Goal: Information Seeking & Learning: Learn about a topic

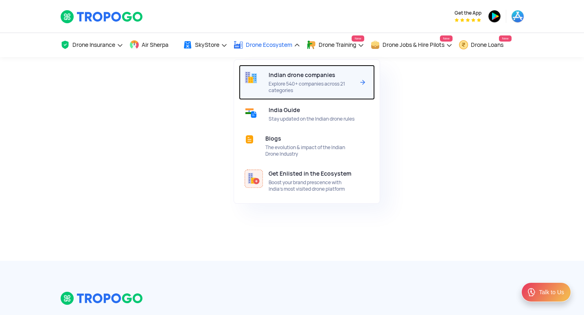
click at [298, 76] on span "Indian drone companies" at bounding box center [302, 75] width 67 height 7
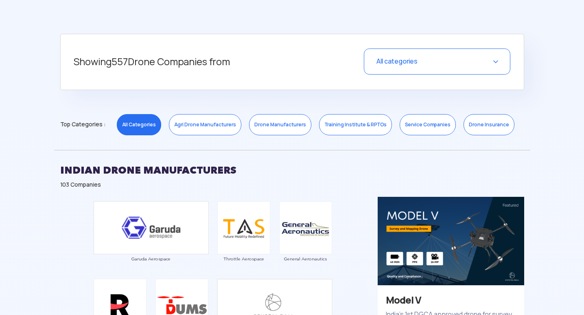
scroll to position [285, 0]
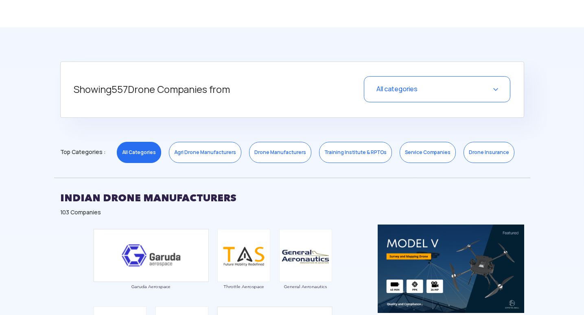
click at [484, 85] on div "All categories" at bounding box center [437, 89] width 146 height 26
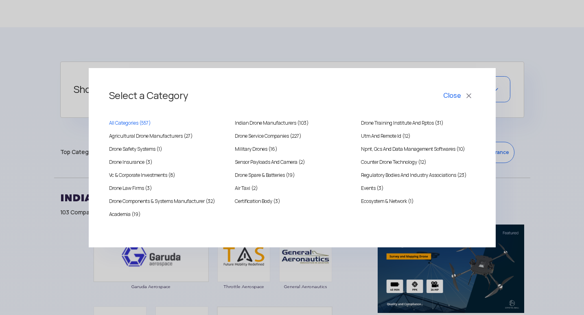
click at [468, 94] on button "Close" at bounding box center [459, 96] width 34 height 14
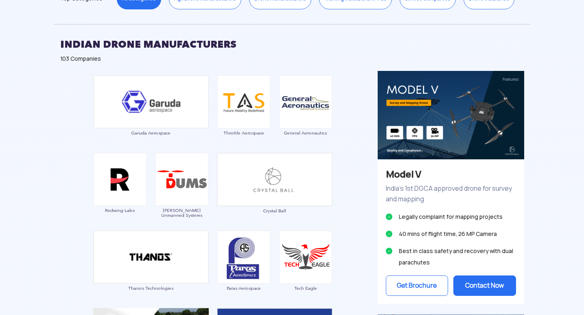
scroll to position [448, 0]
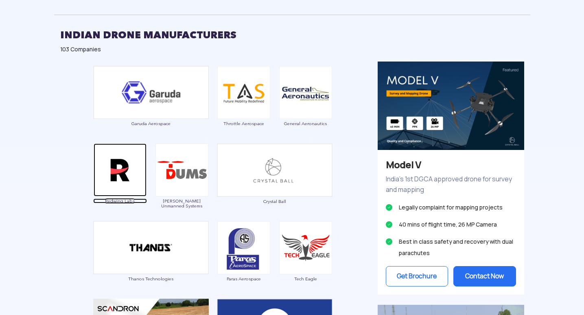
click at [119, 182] on img at bounding box center [120, 169] width 53 height 53
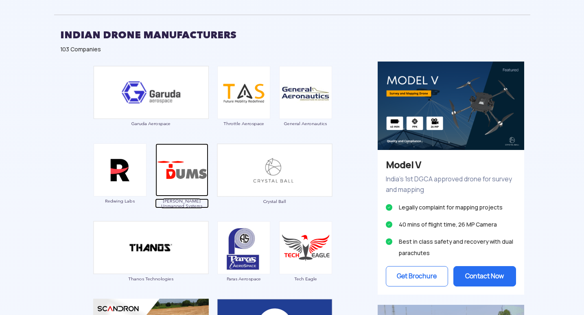
click at [182, 177] on img at bounding box center [181, 169] width 53 height 53
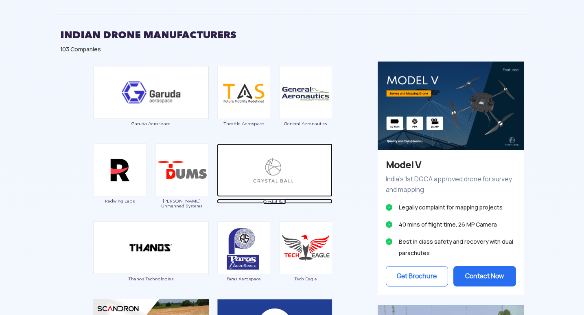
click at [269, 174] on img at bounding box center [275, 169] width 116 height 53
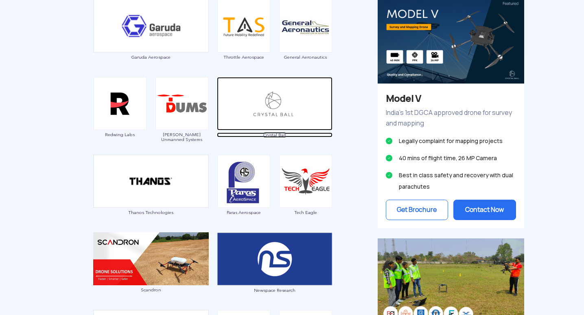
scroll to position [529, 0]
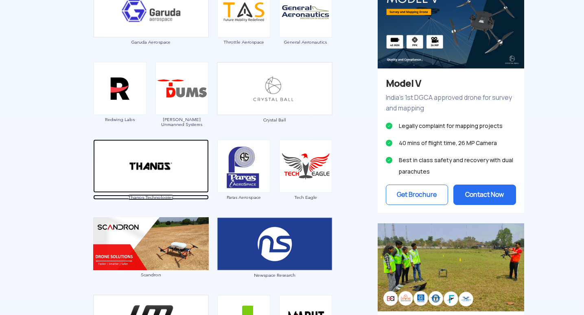
click at [164, 164] on img at bounding box center [151, 165] width 116 height 53
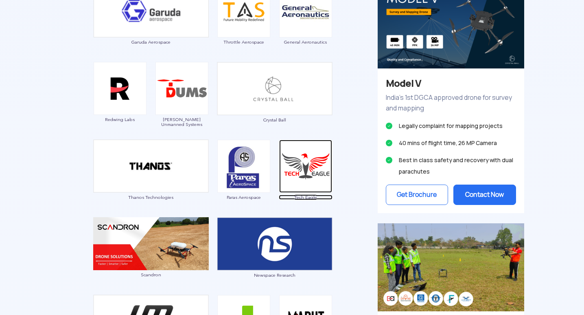
click at [301, 167] on img at bounding box center [305, 166] width 53 height 53
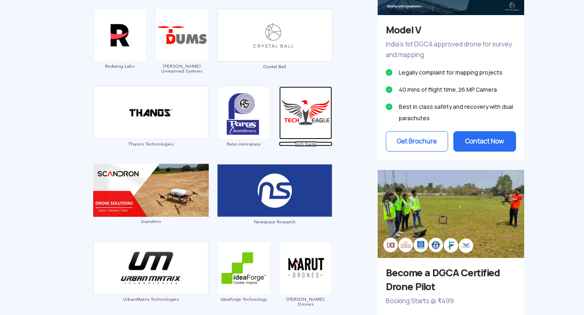
scroll to position [610, 0]
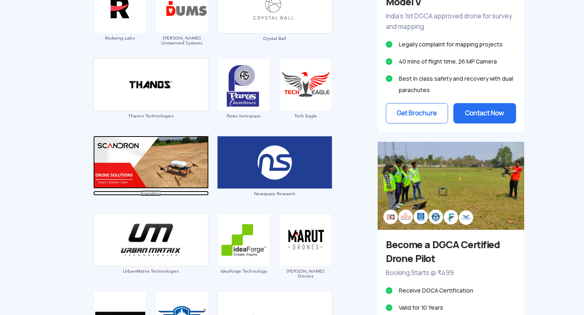
click at [154, 179] on img at bounding box center [151, 162] width 116 height 53
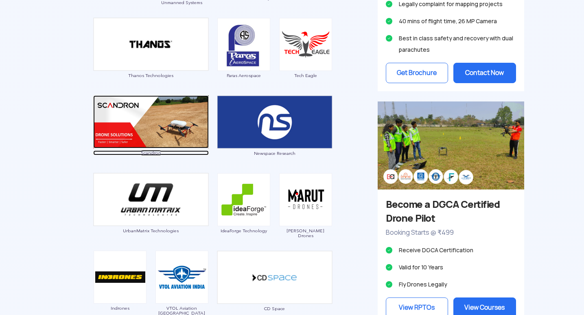
scroll to position [651, 0]
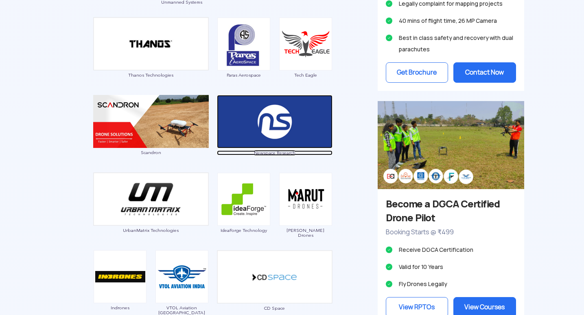
click at [240, 119] on img at bounding box center [275, 121] width 116 height 53
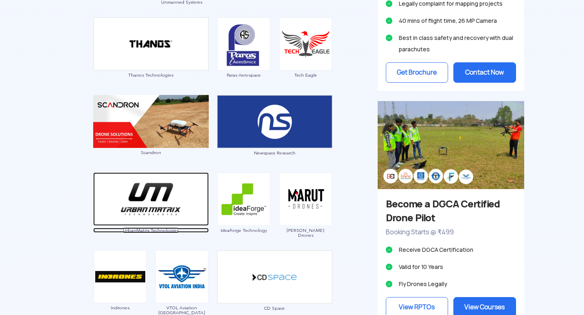
click at [149, 206] on img at bounding box center [151, 198] width 116 height 53
click at [162, 208] on img at bounding box center [151, 198] width 116 height 53
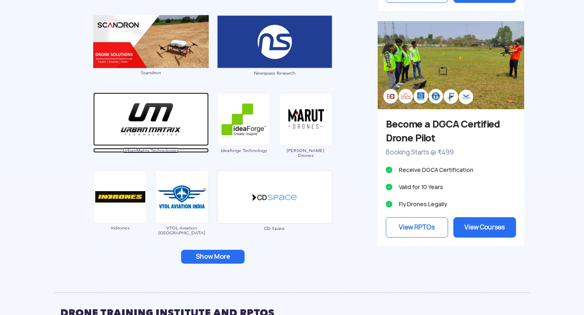
scroll to position [732, 0]
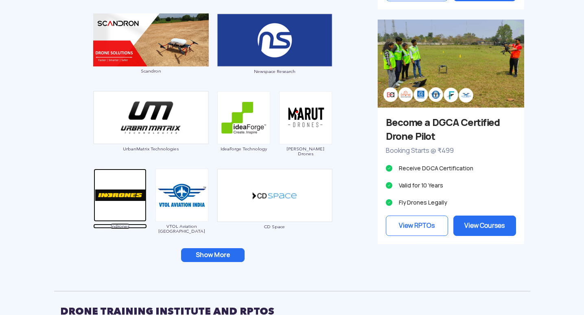
click at [116, 206] on img at bounding box center [120, 194] width 53 height 53
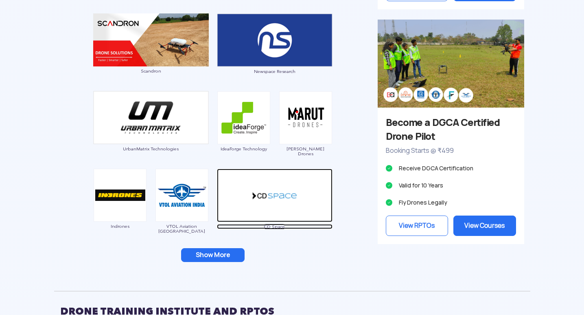
click at [271, 208] on img at bounding box center [275, 194] width 116 height 53
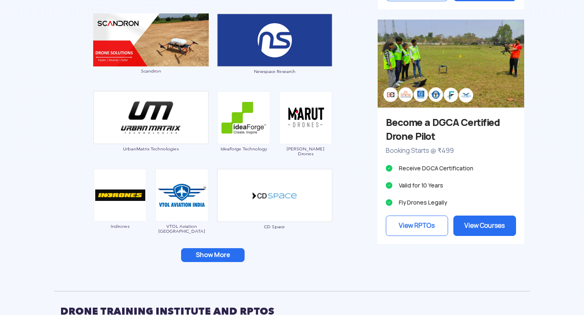
click at [203, 255] on button "Show More" at bounding box center [212, 255] width 63 height 14
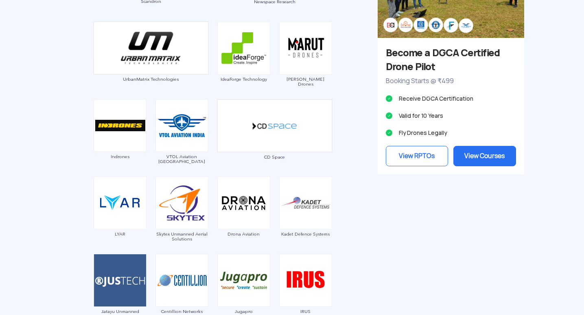
scroll to position [814, 0]
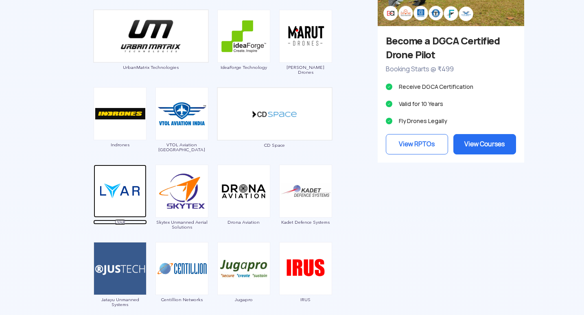
click at [134, 200] on img at bounding box center [120, 190] width 53 height 53
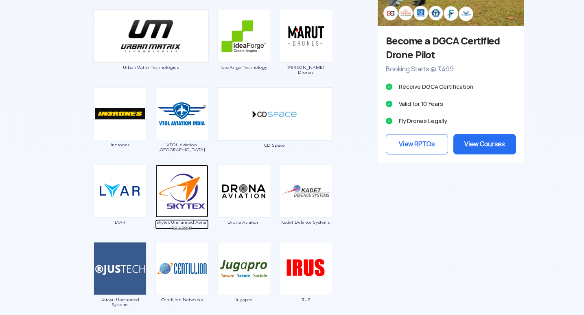
click at [183, 195] on img at bounding box center [181, 190] width 53 height 53
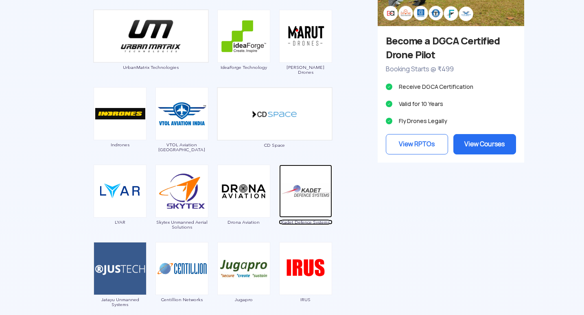
click at [302, 199] on img at bounding box center [305, 190] width 53 height 53
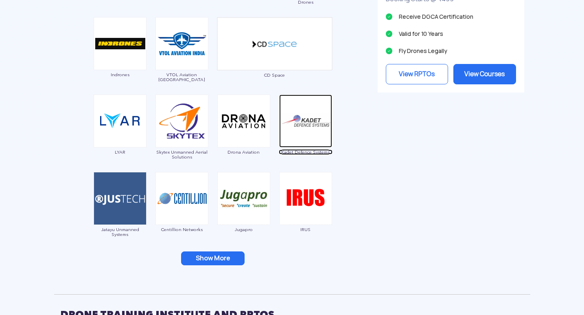
scroll to position [895, 0]
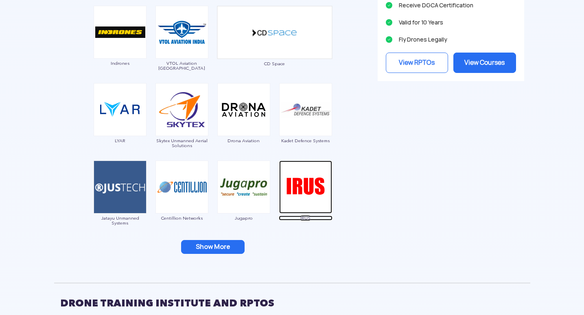
click at [308, 180] on img at bounding box center [305, 186] width 53 height 53
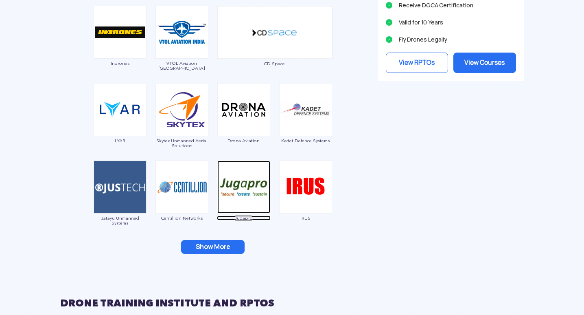
click at [236, 180] on img at bounding box center [243, 186] width 53 height 53
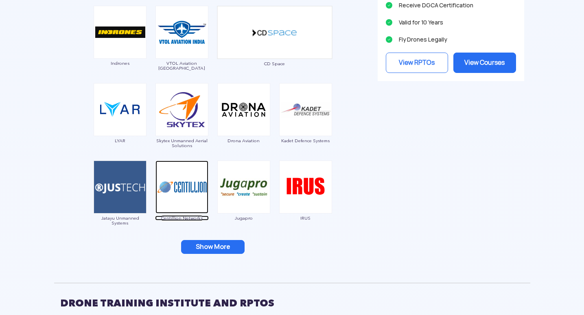
click at [178, 180] on img at bounding box center [181, 186] width 53 height 53
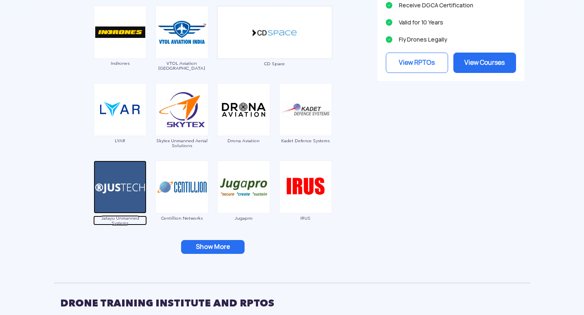
click at [126, 174] on img at bounding box center [120, 186] width 53 height 53
click at [215, 248] on button "Show More" at bounding box center [212, 247] width 63 height 14
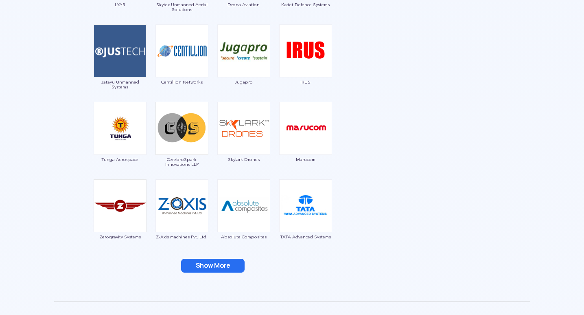
scroll to position [1058, 0]
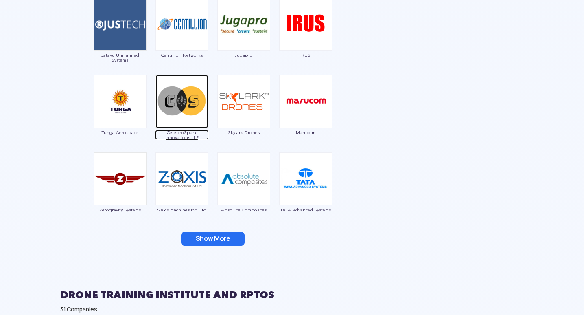
click at [171, 109] on img at bounding box center [181, 101] width 53 height 53
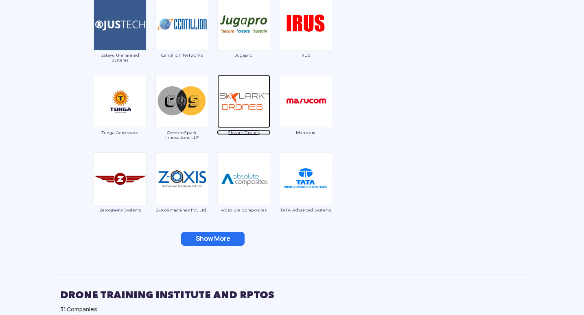
click at [253, 107] on img at bounding box center [243, 101] width 53 height 53
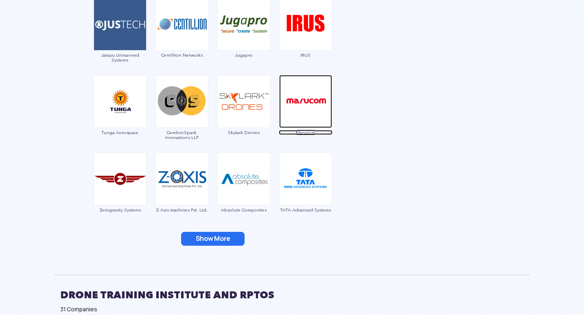
click at [315, 120] on img at bounding box center [305, 101] width 53 height 53
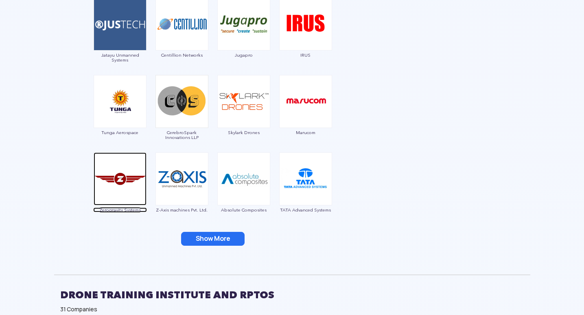
click at [114, 195] on img at bounding box center [120, 178] width 53 height 53
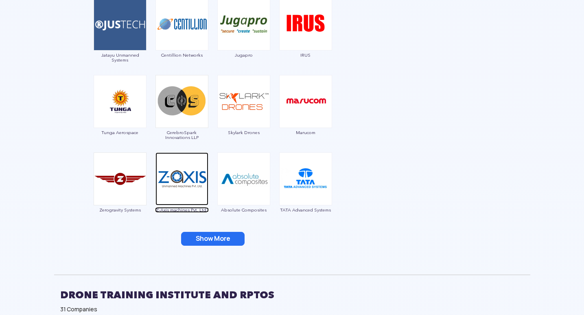
click at [181, 175] on img at bounding box center [181, 178] width 53 height 53
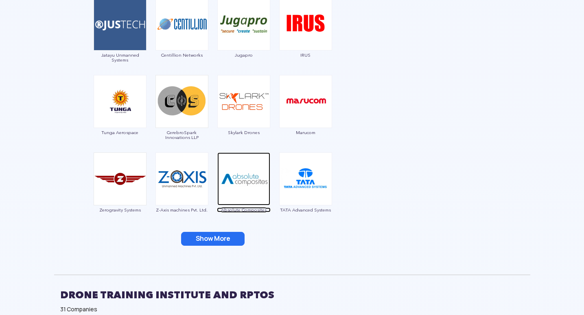
click at [243, 185] on img at bounding box center [243, 178] width 53 height 53
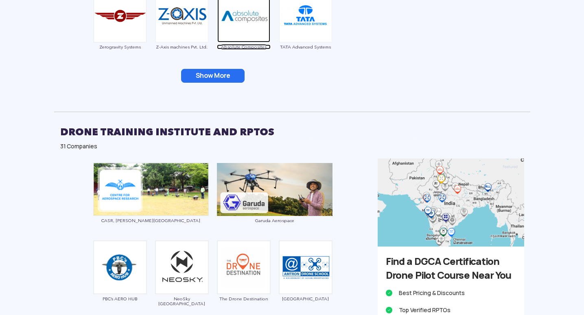
scroll to position [1180, 0]
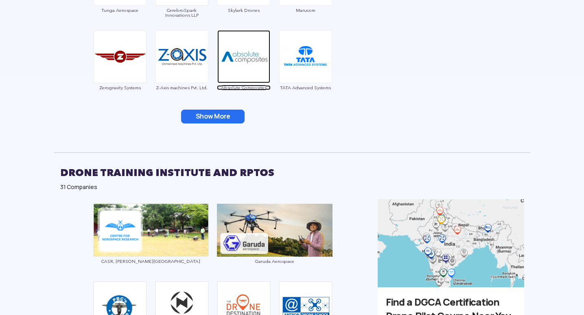
click at [258, 69] on img at bounding box center [243, 56] width 53 height 53
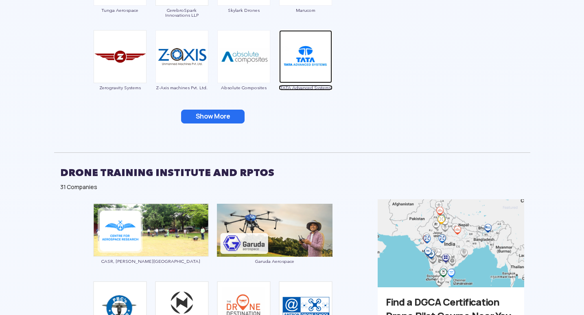
click at [303, 69] on img at bounding box center [305, 56] width 53 height 53
click at [232, 122] on button "Show More" at bounding box center [212, 116] width 63 height 14
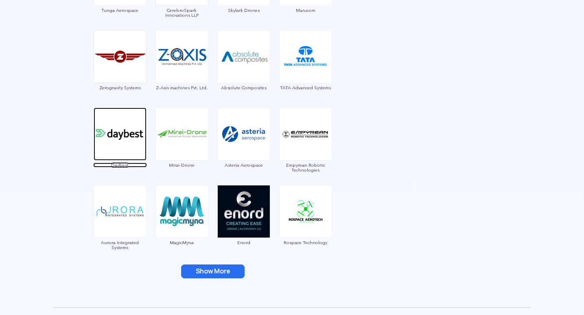
click at [116, 137] on img at bounding box center [120, 133] width 53 height 53
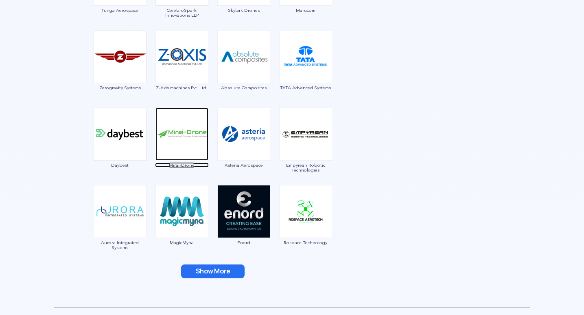
click at [187, 134] on img at bounding box center [181, 133] width 53 height 53
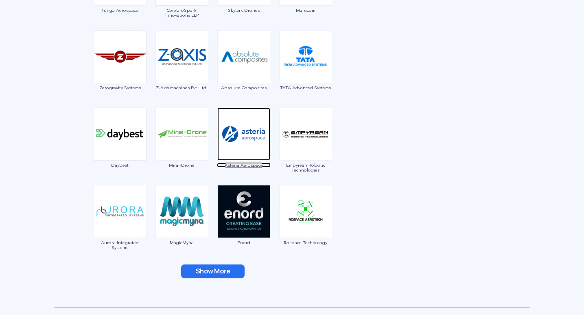
click at [252, 143] on img at bounding box center [243, 133] width 53 height 53
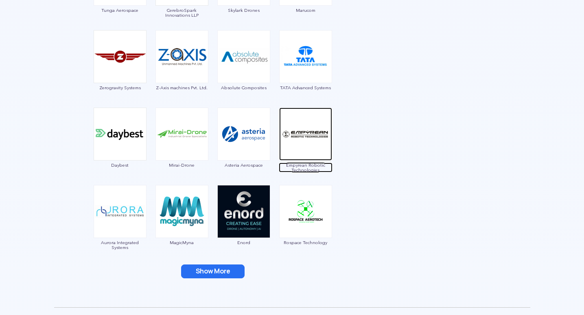
click at [297, 125] on img at bounding box center [305, 133] width 53 height 53
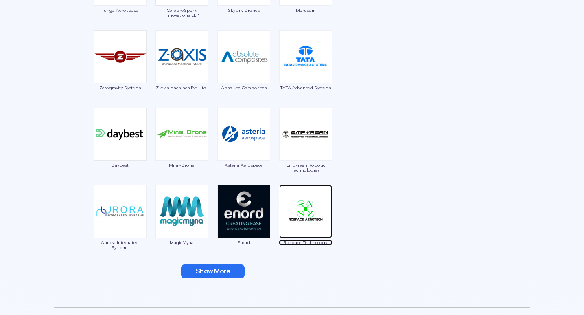
click at [296, 206] on img at bounding box center [305, 211] width 53 height 53
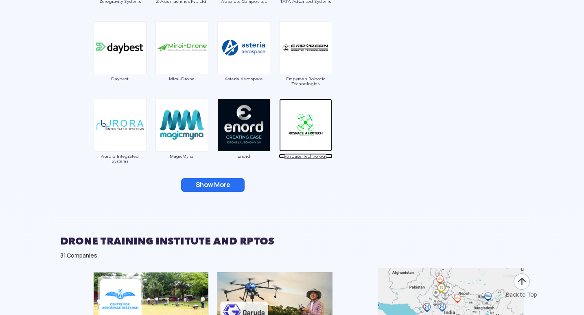
scroll to position [1302, 0]
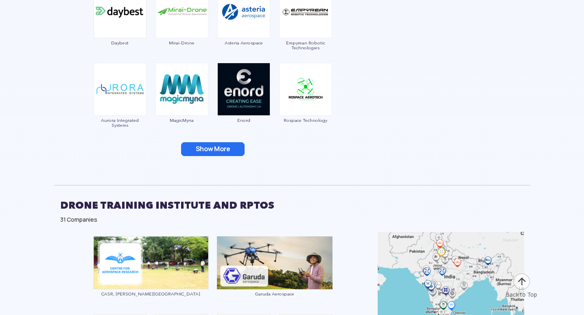
click at [202, 148] on button "Show More" at bounding box center [212, 149] width 63 height 14
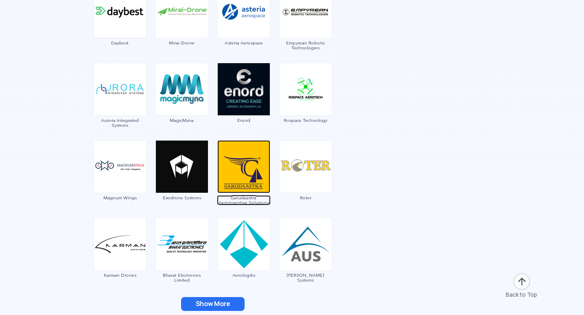
click at [248, 175] on img at bounding box center [243, 166] width 53 height 53
drag, startPoint x: 268, startPoint y: 206, endPoint x: 227, endPoint y: 196, distance: 42.3
click at [227, 196] on div "Garudaastra Aeroinventive Solutions" at bounding box center [244, 174] width 54 height 69
copy span "Garudaastra Aeroinventive Solutions"
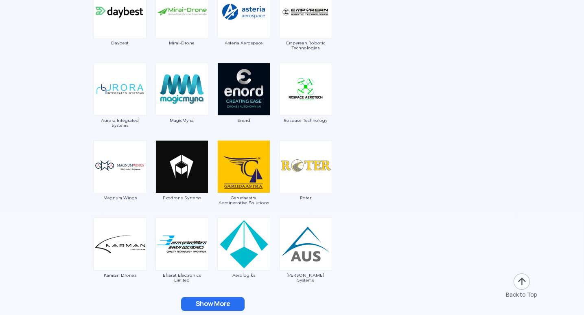
click at [302, 164] on img at bounding box center [305, 166] width 53 height 53
click at [317, 167] on img at bounding box center [305, 166] width 53 height 53
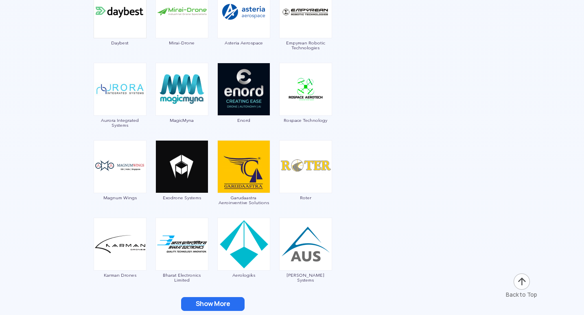
scroll to position [1343, 0]
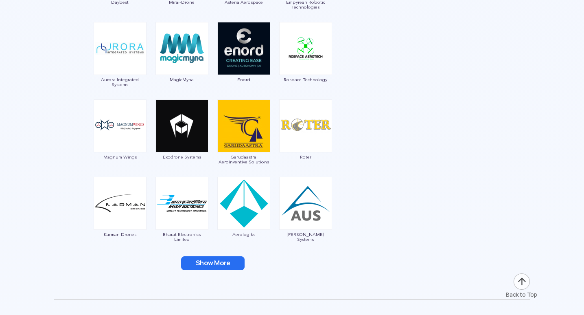
click at [310, 157] on span "Roter" at bounding box center [306, 156] width 54 height 5
click at [305, 206] on img at bounding box center [305, 203] width 53 height 53
click at [187, 263] on button "Show More" at bounding box center [212, 263] width 63 height 14
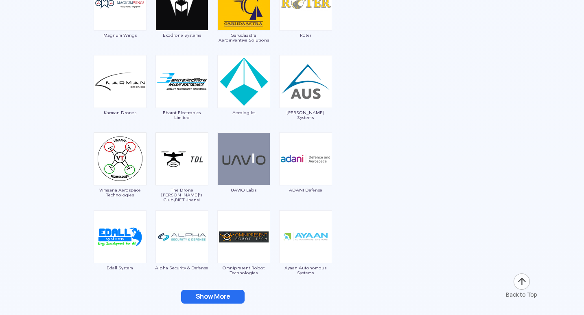
scroll to position [1465, 0]
click at [129, 165] on img at bounding box center [120, 158] width 53 height 53
drag, startPoint x: 133, startPoint y: 193, endPoint x: 99, endPoint y: 188, distance: 34.2
click at [99, 188] on span "Vimaana Aerospace Technologies" at bounding box center [120, 192] width 54 height 10
copy span "Vimaana Aerospace Technologies"
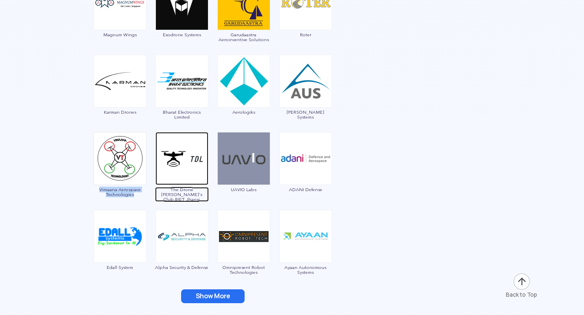
click at [204, 192] on span "The Drone [PERSON_NAME]'s Club,BIET Jhansi" at bounding box center [182, 194] width 54 height 15
click at [181, 167] on img at bounding box center [181, 158] width 53 height 53
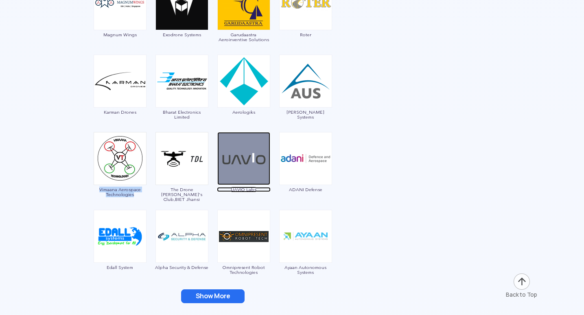
click at [245, 164] on img at bounding box center [243, 158] width 53 height 53
click at [255, 190] on span "UAVIO Labs" at bounding box center [244, 189] width 54 height 5
click at [255, 188] on span "UAVIO Labs" at bounding box center [244, 189] width 54 height 5
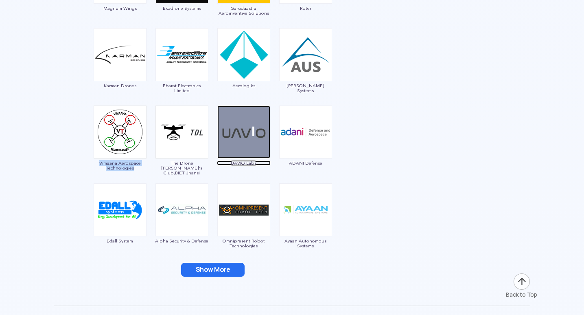
scroll to position [1506, 0]
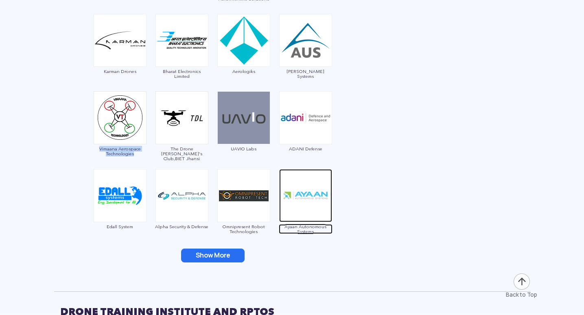
click at [310, 207] on img at bounding box center [305, 195] width 53 height 53
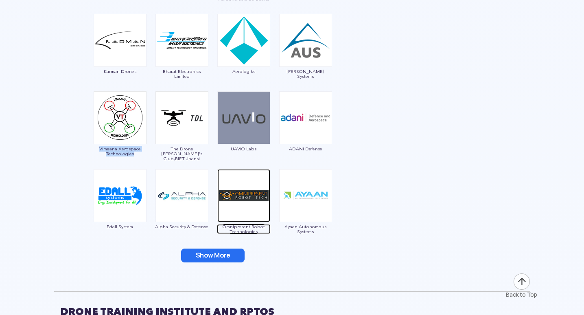
click at [249, 215] on img at bounding box center [243, 195] width 53 height 53
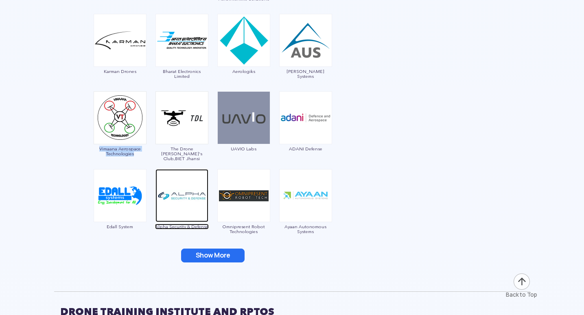
click at [168, 191] on img at bounding box center [181, 195] width 53 height 53
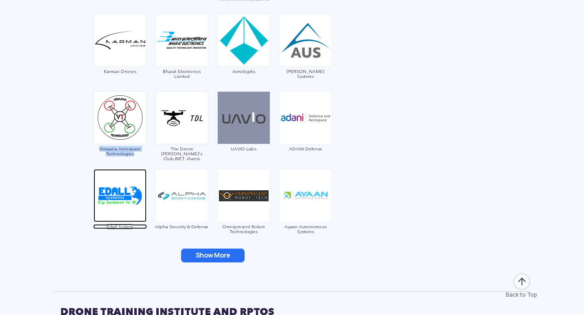
click at [121, 207] on img at bounding box center [120, 195] width 53 height 53
click at [239, 251] on button "Show More" at bounding box center [212, 255] width 63 height 14
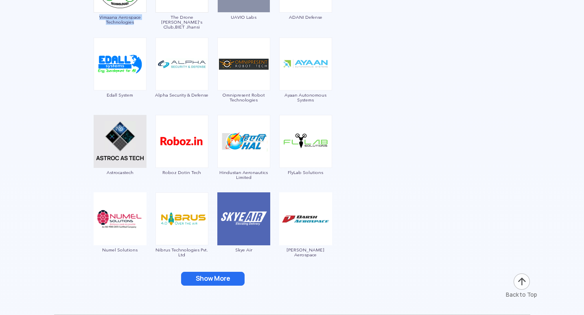
scroll to position [1628, 0]
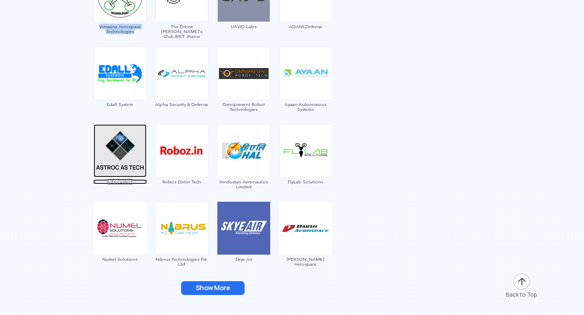
click at [124, 155] on img at bounding box center [120, 150] width 53 height 53
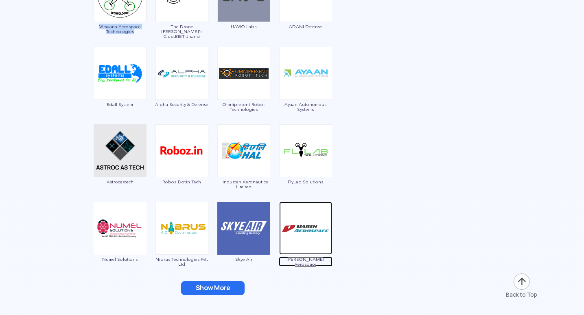
click at [306, 241] on img at bounding box center [305, 227] width 53 height 53
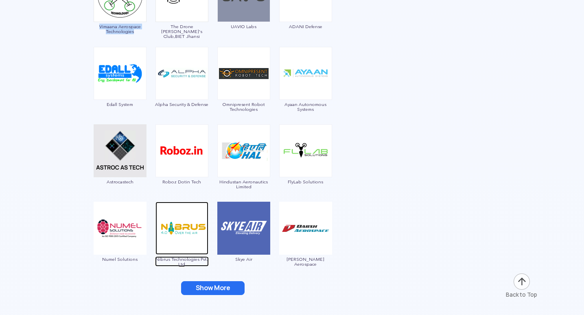
click at [172, 230] on img at bounding box center [181, 227] width 53 height 53
click at [203, 290] on button "Show More" at bounding box center [212, 288] width 63 height 14
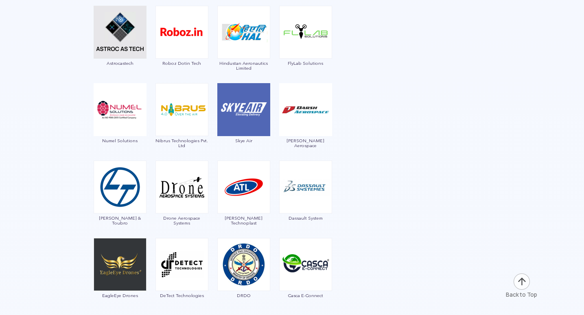
scroll to position [1750, 0]
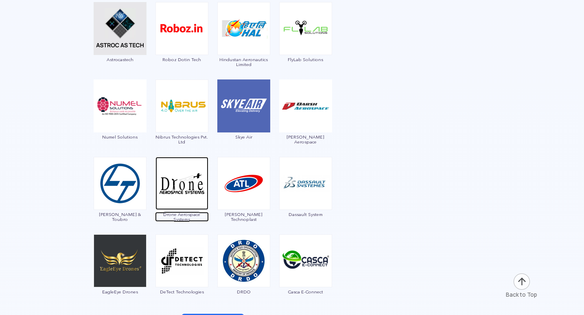
click at [194, 187] on img at bounding box center [181, 183] width 53 height 53
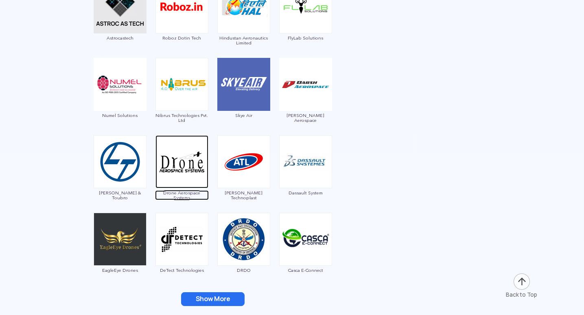
scroll to position [1790, 0]
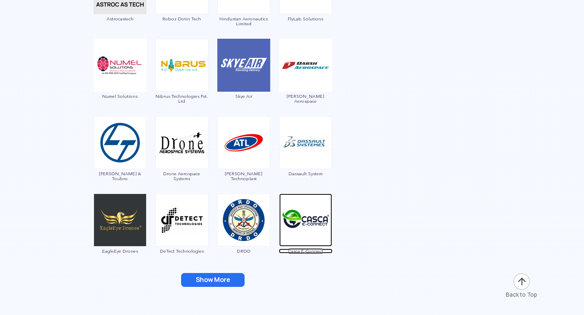
click at [317, 228] on img at bounding box center [305, 219] width 53 height 53
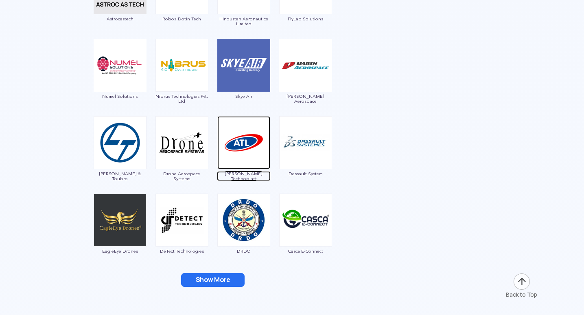
click at [238, 158] on img at bounding box center [243, 142] width 53 height 53
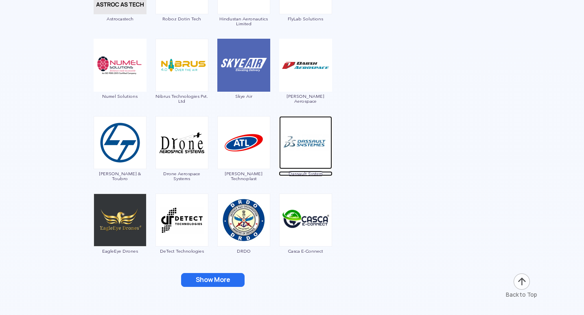
click at [321, 160] on img at bounding box center [305, 142] width 53 height 53
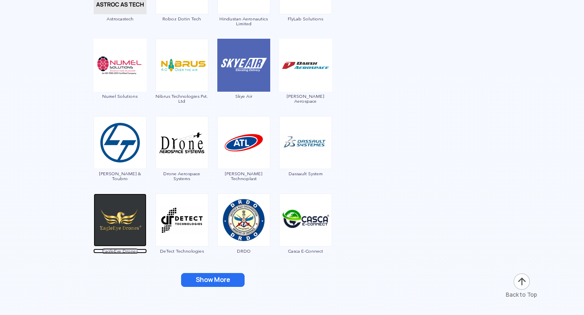
click at [120, 239] on img at bounding box center [120, 219] width 53 height 53
click at [201, 221] on img at bounding box center [181, 219] width 53 height 53
click at [233, 281] on button "Show More" at bounding box center [212, 280] width 63 height 14
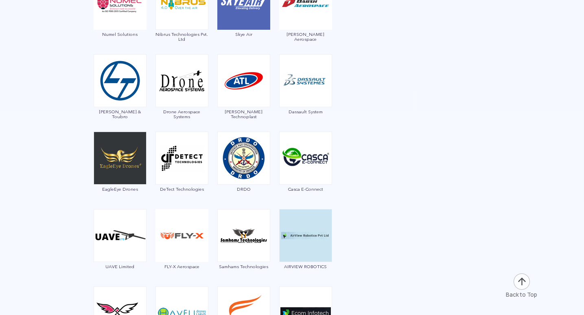
scroll to position [1872, 0]
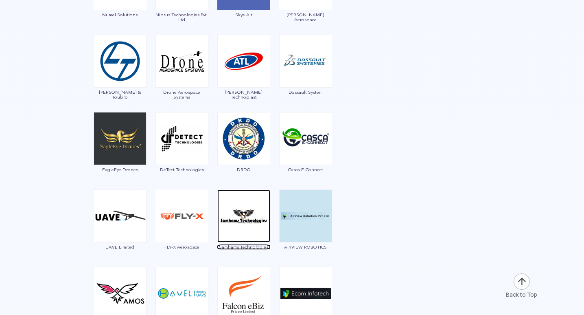
click at [241, 226] on img at bounding box center [243, 215] width 53 height 53
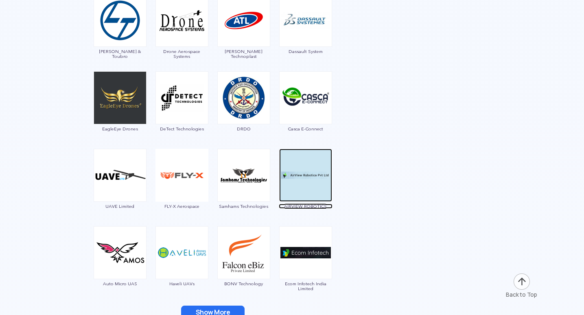
click at [302, 186] on img at bounding box center [305, 175] width 53 height 53
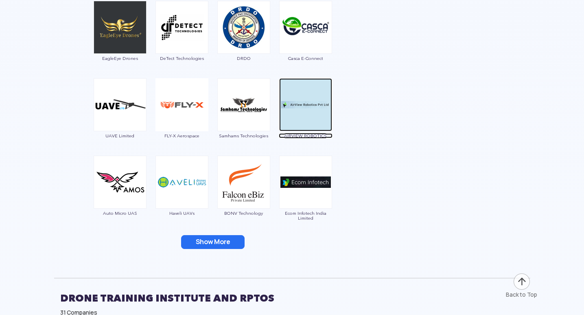
scroll to position [1994, 0]
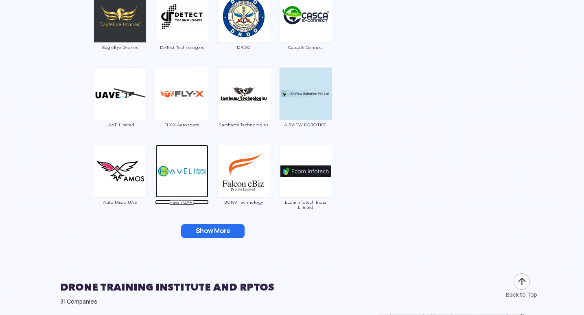
click at [178, 177] on img at bounding box center [181, 170] width 53 height 53
click at [217, 228] on button "Show More" at bounding box center [212, 231] width 63 height 14
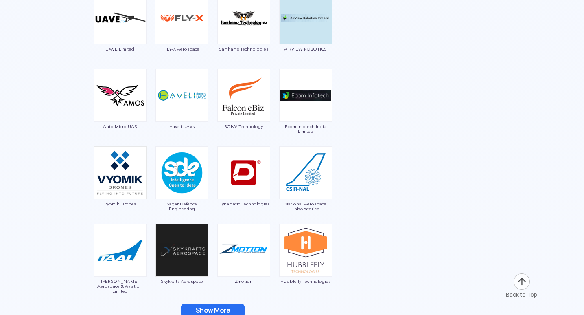
scroll to position [2075, 0]
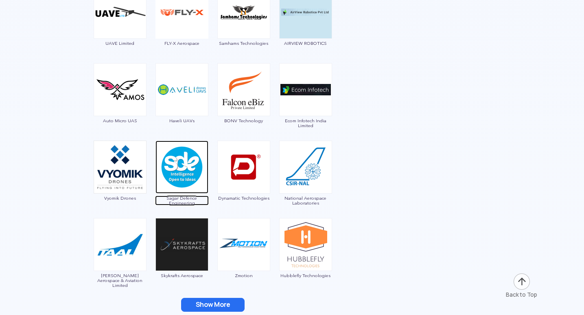
click at [186, 178] on img at bounding box center [181, 166] width 53 height 53
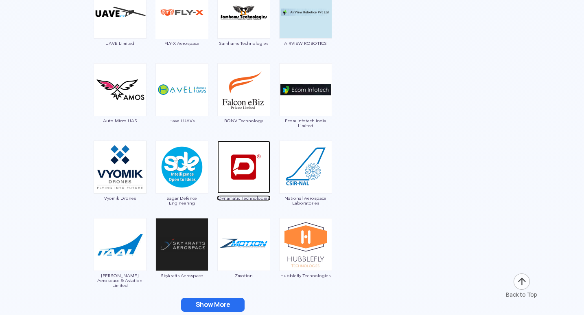
click at [264, 179] on img at bounding box center [243, 166] width 53 height 53
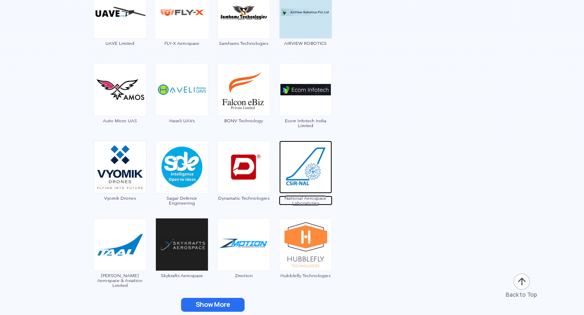
click at [299, 174] on img at bounding box center [305, 166] width 53 height 53
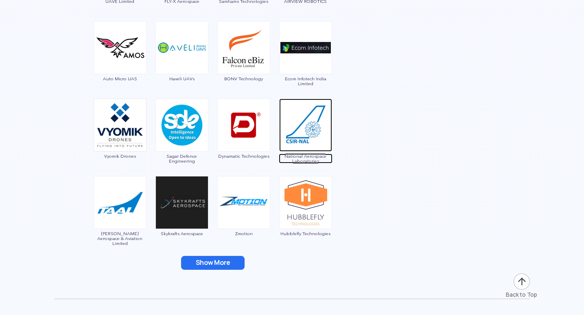
scroll to position [2157, 0]
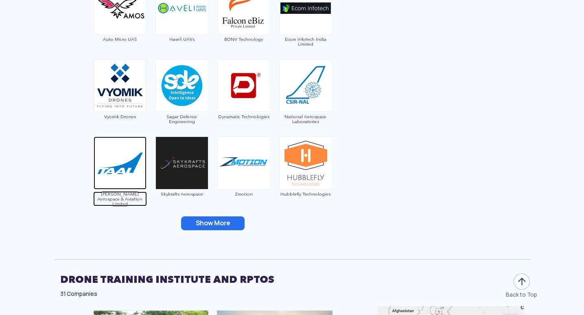
click at [117, 167] on img at bounding box center [120, 162] width 53 height 53
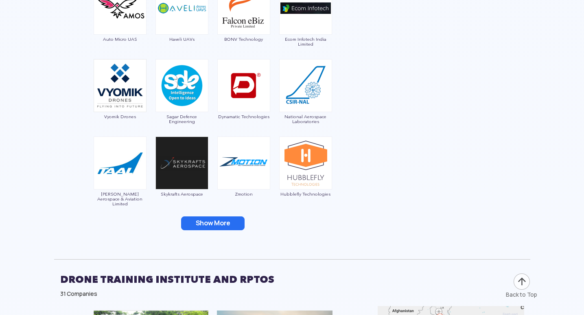
click at [204, 221] on button "Show More" at bounding box center [212, 223] width 63 height 14
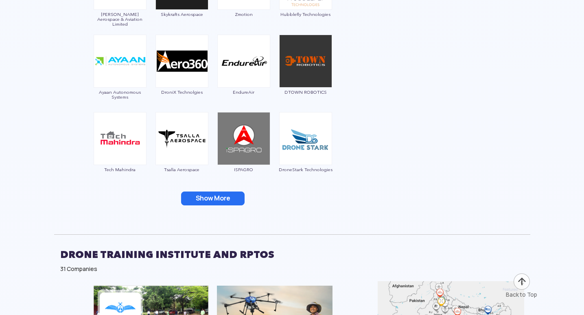
scroll to position [2401, 0]
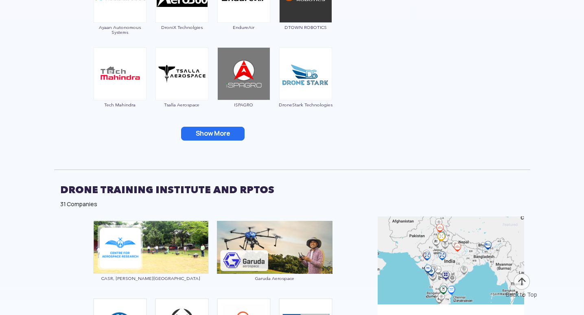
click at [214, 134] on button "Show More" at bounding box center [212, 134] width 63 height 14
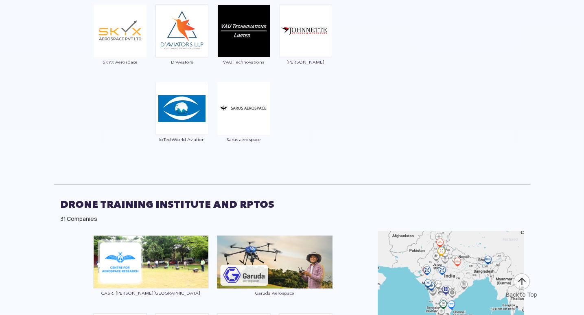
scroll to position [2523, 0]
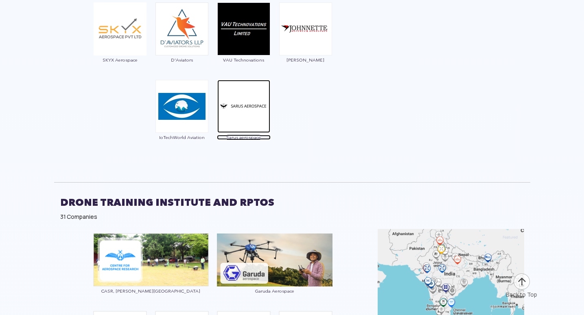
click at [255, 121] on img at bounding box center [243, 106] width 53 height 53
click at [251, 90] on img at bounding box center [243, 106] width 53 height 53
click at [187, 101] on img at bounding box center [181, 106] width 53 height 53
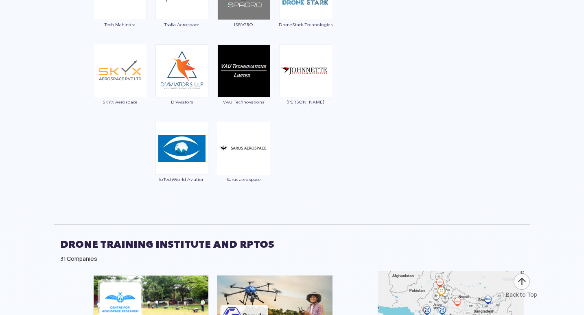
scroll to position [2441, 0]
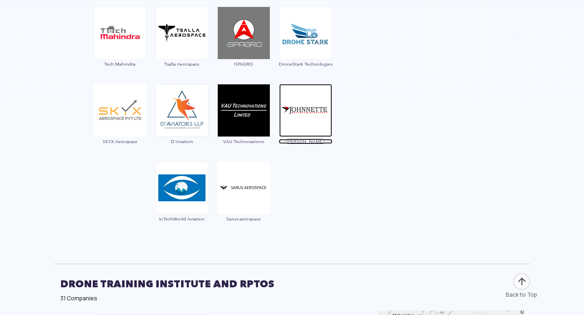
click at [303, 105] on img at bounding box center [305, 110] width 53 height 53
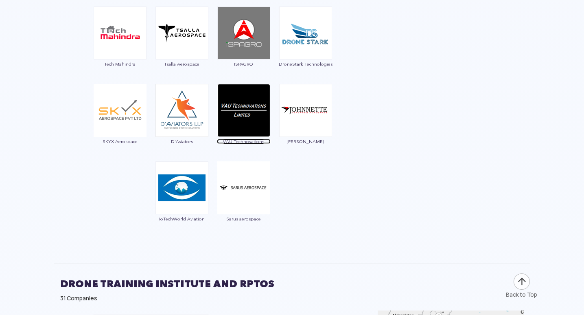
click at [240, 113] on img at bounding box center [243, 110] width 53 height 53
click at [263, 140] on span "VAU Technovations" at bounding box center [244, 141] width 54 height 5
click at [265, 141] on span "VAU Technovations" at bounding box center [244, 141] width 54 height 5
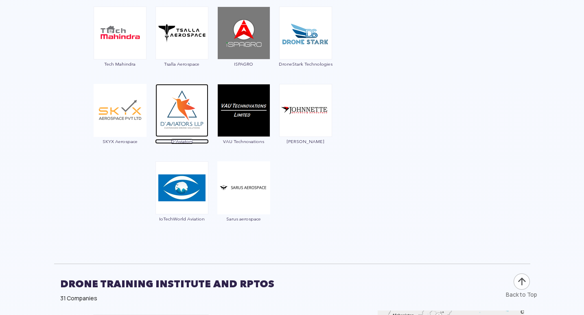
click at [195, 111] on img at bounding box center [181, 110] width 53 height 53
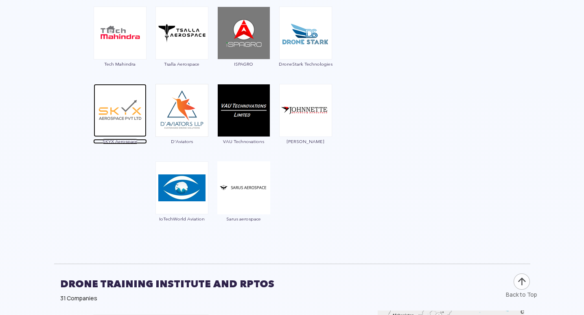
click at [107, 128] on img at bounding box center [120, 110] width 53 height 53
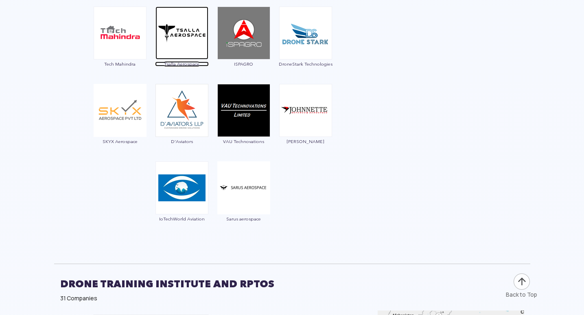
click at [190, 35] on img at bounding box center [181, 33] width 53 height 53
click at [234, 44] on img at bounding box center [243, 33] width 53 height 53
click at [249, 61] on span "ISPAGRO" at bounding box center [244, 63] width 54 height 5
click at [246, 41] on img at bounding box center [243, 33] width 53 height 53
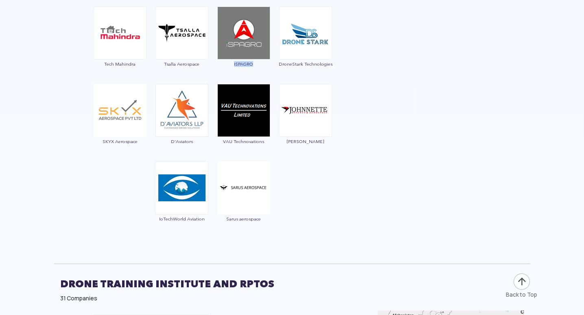
drag, startPoint x: 253, startPoint y: 61, endPoint x: 219, endPoint y: 61, distance: 34.2
click at [219, 61] on span "ISPAGRO" at bounding box center [244, 63] width 54 height 5
copy span "ISPAGRO"
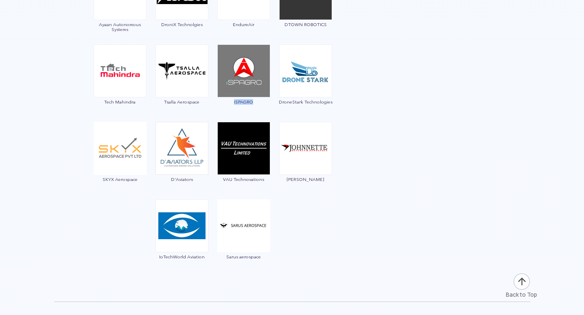
scroll to position [2319, 0]
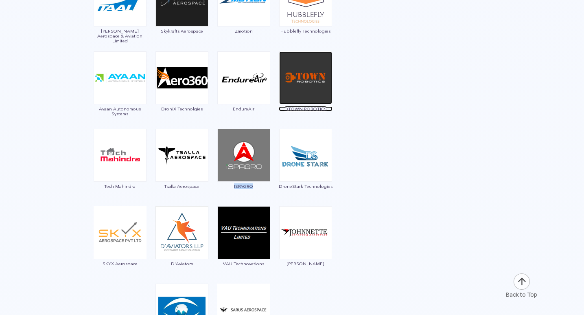
click at [319, 90] on img at bounding box center [305, 77] width 53 height 53
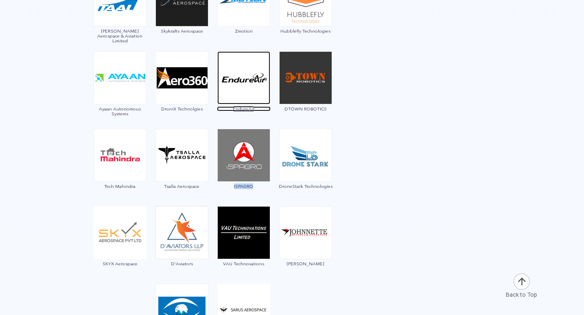
click at [240, 95] on img at bounding box center [243, 77] width 53 height 53
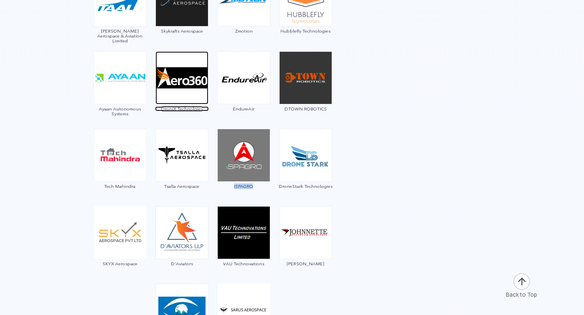
click at [189, 87] on img at bounding box center [181, 77] width 53 height 53
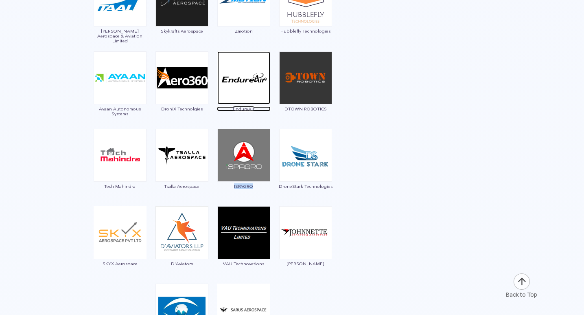
click at [246, 68] on img at bounding box center [243, 77] width 53 height 53
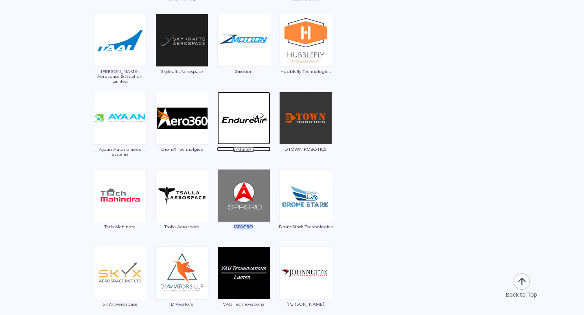
scroll to position [2279, 0]
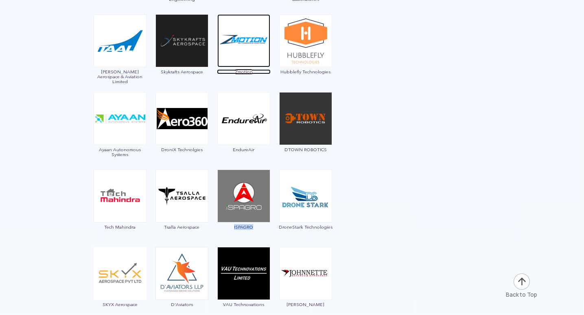
click at [255, 42] on img at bounding box center [243, 40] width 53 height 53
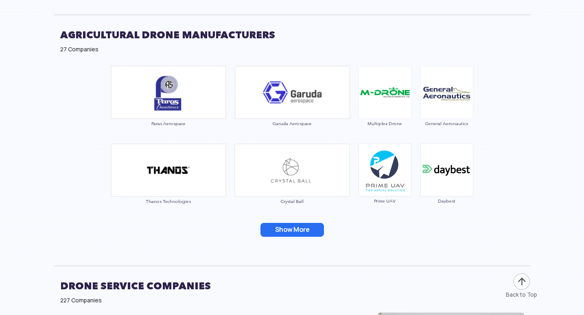
scroll to position [3093, 0]
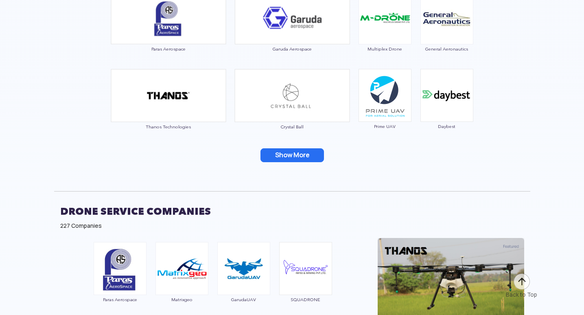
click at [287, 157] on button "Show More" at bounding box center [291, 155] width 63 height 14
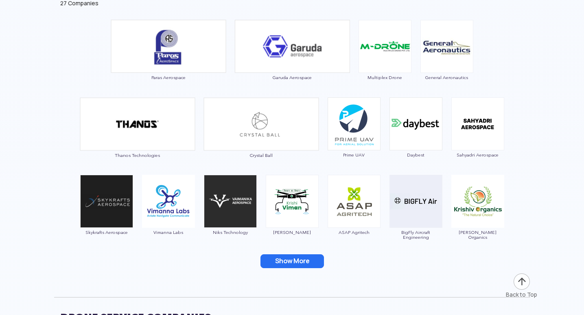
scroll to position [3052, 0]
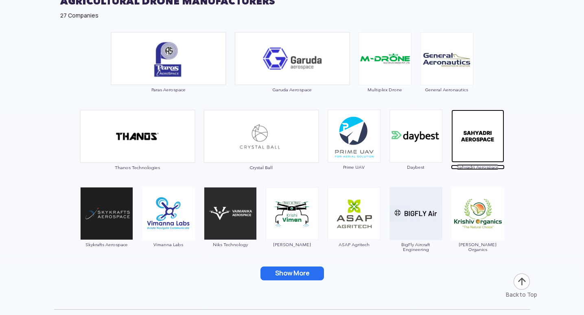
click at [485, 142] on img at bounding box center [477, 135] width 53 height 53
click at [512, 166] on div "Paras Aerospace Garuda Aerospace Multiplex Drone General Aeronautics Thanos Tec…" at bounding box center [292, 161] width 476 height 267
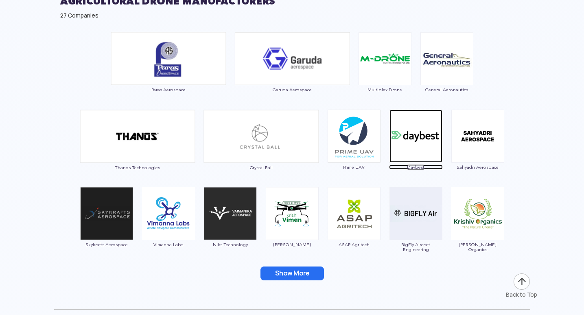
click at [419, 143] on img at bounding box center [415, 135] width 53 height 53
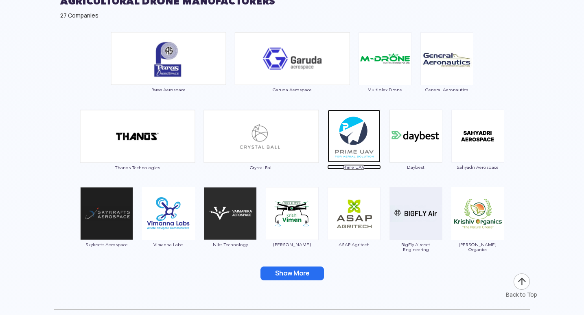
click at [349, 146] on img at bounding box center [354, 135] width 53 height 53
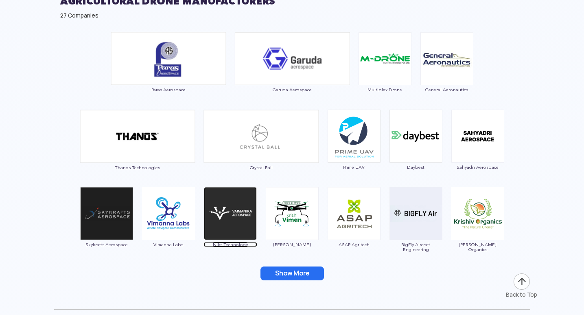
click at [237, 229] on img at bounding box center [230, 213] width 53 height 53
click at [233, 226] on img at bounding box center [230, 213] width 53 height 53
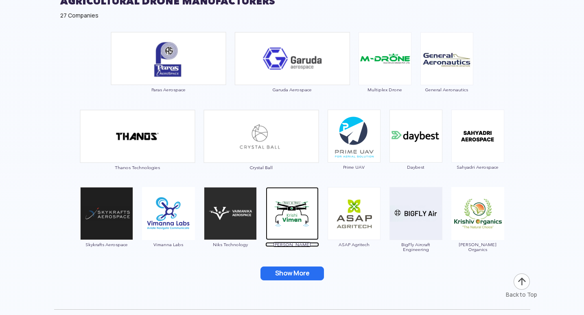
click at [306, 218] on img at bounding box center [292, 213] width 53 height 53
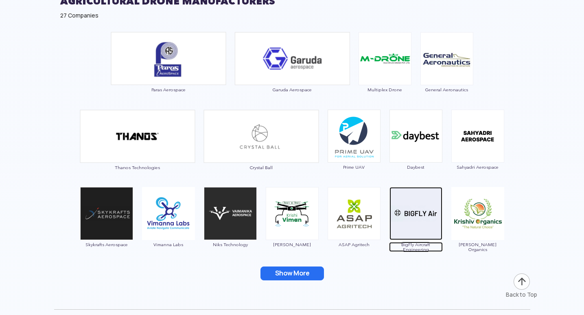
click at [426, 226] on img at bounding box center [415, 213] width 53 height 53
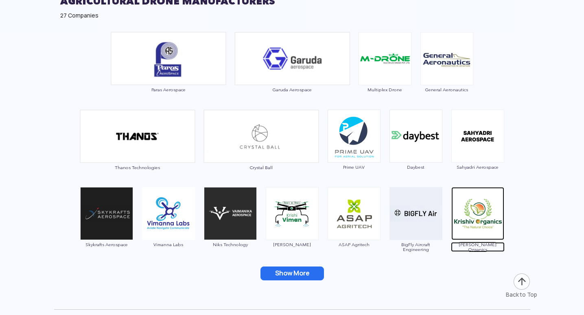
click at [468, 205] on img at bounding box center [477, 213] width 53 height 53
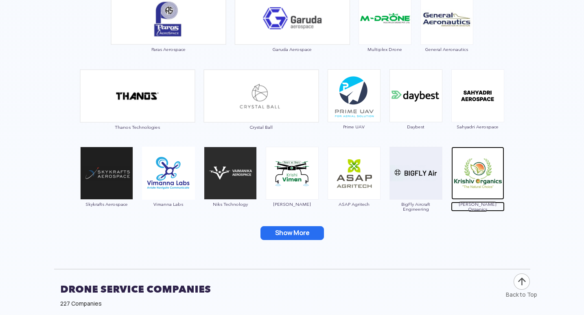
scroll to position [3093, 0]
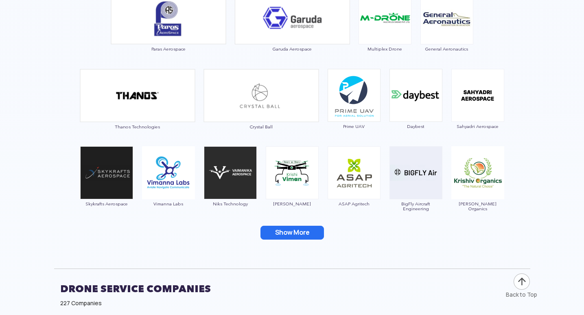
click at [291, 226] on button "Show More" at bounding box center [291, 232] width 63 height 14
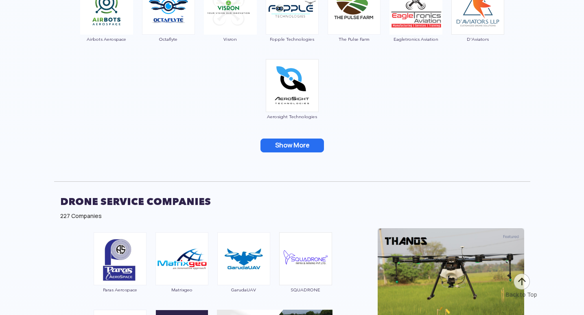
scroll to position [3337, 0]
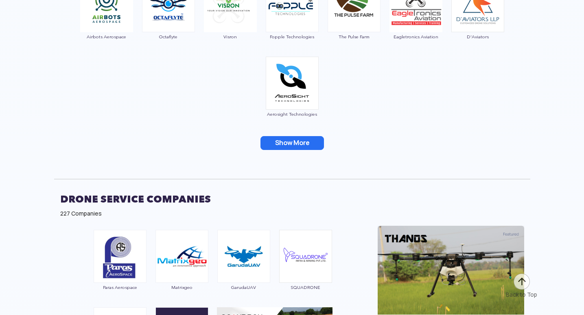
click at [290, 141] on button "Show More" at bounding box center [291, 143] width 63 height 14
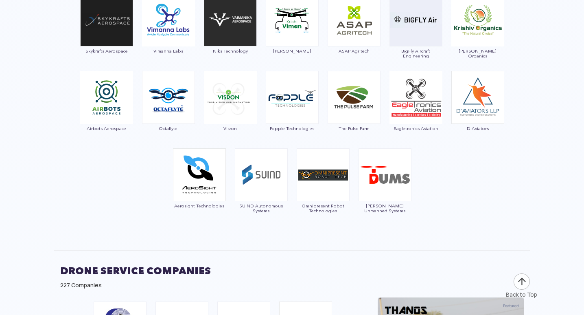
scroll to position [3255, 0]
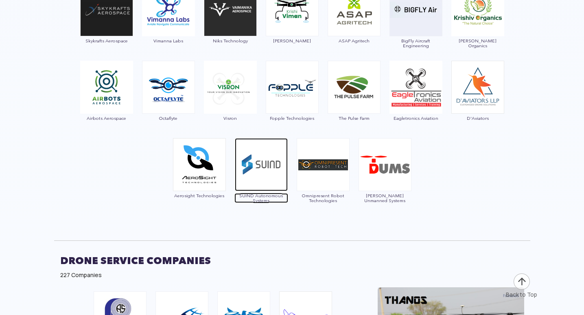
click at [274, 175] on img at bounding box center [261, 164] width 53 height 53
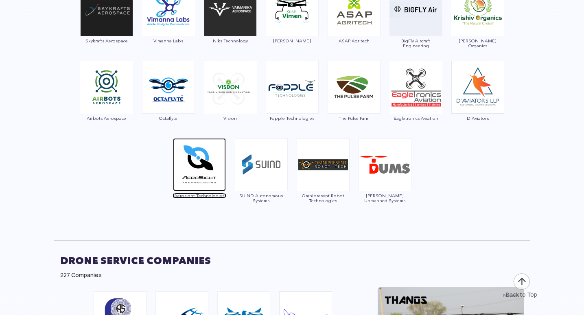
click at [208, 164] on img at bounding box center [199, 164] width 53 height 53
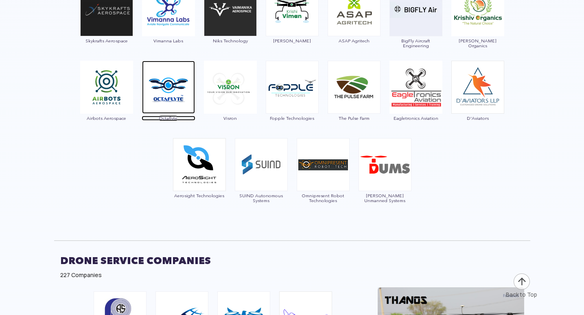
click at [165, 81] on img at bounding box center [168, 87] width 53 height 53
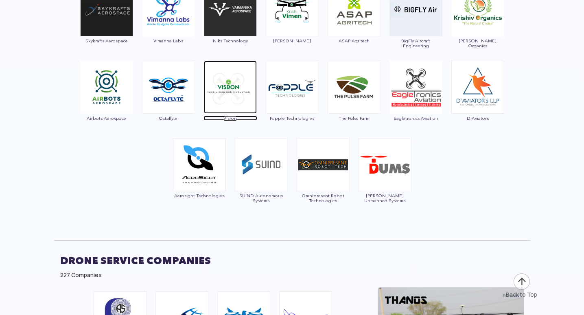
click at [231, 76] on img at bounding box center [230, 87] width 53 height 53
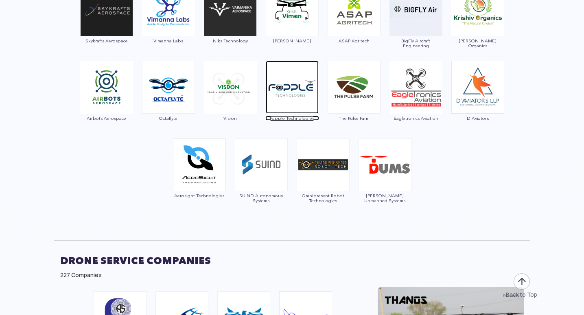
click at [295, 86] on img at bounding box center [292, 87] width 53 height 53
click at [310, 116] on span "Fopple Technologies" at bounding box center [292, 118] width 54 height 5
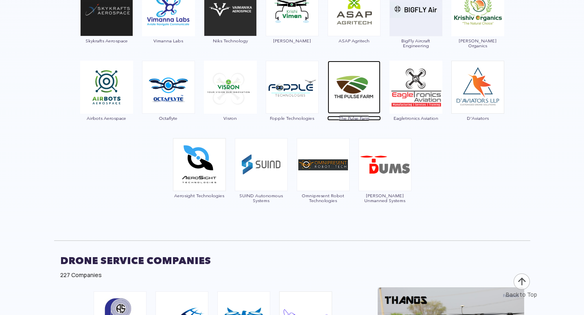
click at [367, 81] on img at bounding box center [354, 87] width 53 height 53
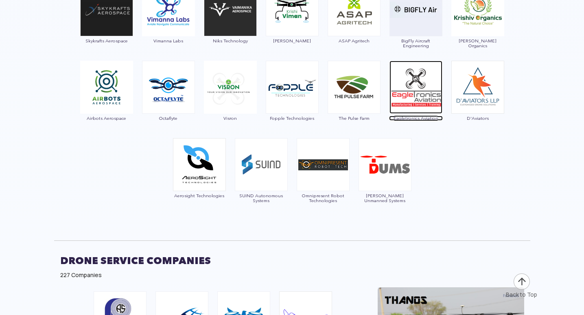
click at [417, 84] on img at bounding box center [415, 87] width 53 height 53
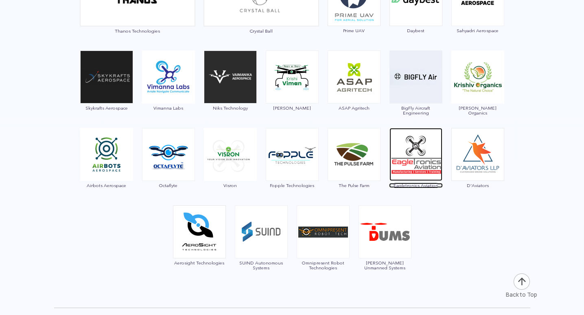
scroll to position [3174, 0]
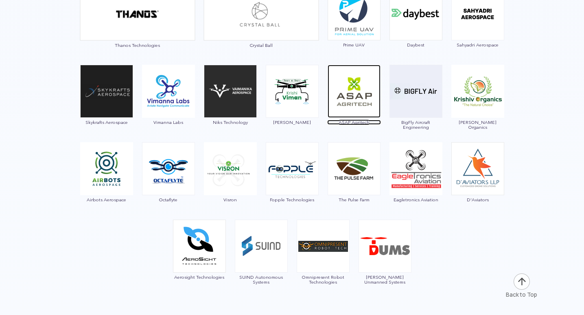
click at [364, 92] on img at bounding box center [354, 91] width 53 height 53
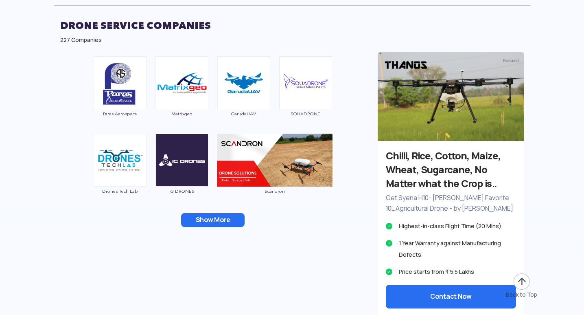
scroll to position [3459, 0]
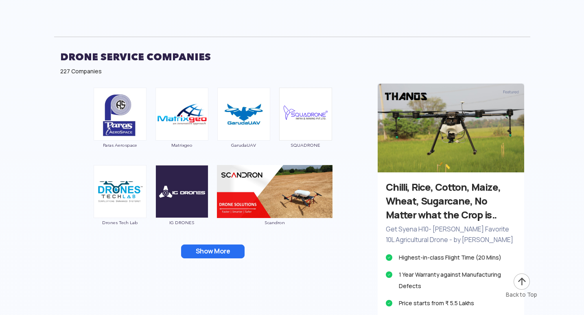
click at [215, 254] on button "Show More" at bounding box center [212, 251] width 63 height 14
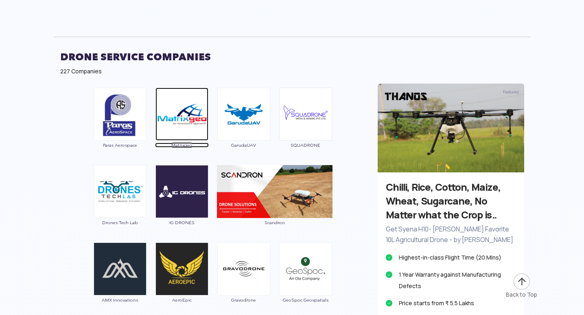
click at [192, 113] on img at bounding box center [181, 113] width 53 height 53
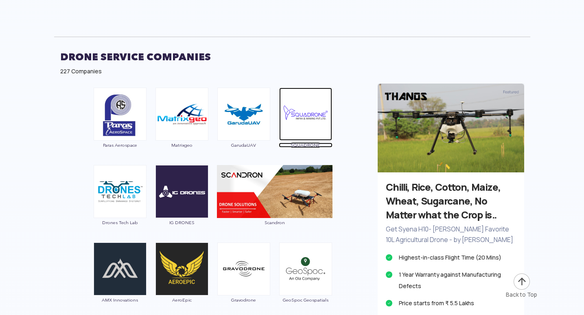
click at [299, 121] on img at bounding box center [305, 113] width 53 height 53
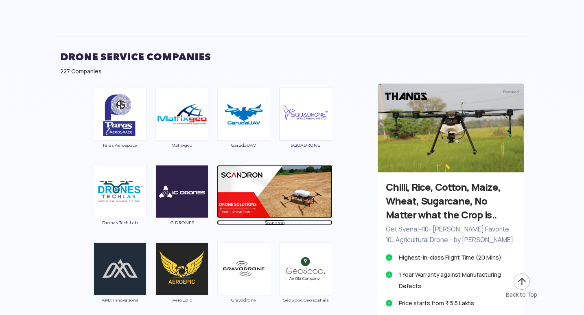
click at [236, 186] on img at bounding box center [275, 191] width 116 height 53
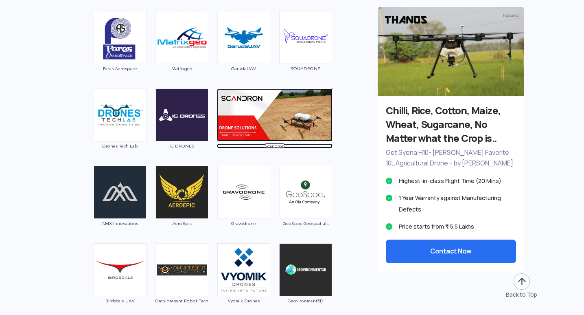
scroll to position [3540, 0]
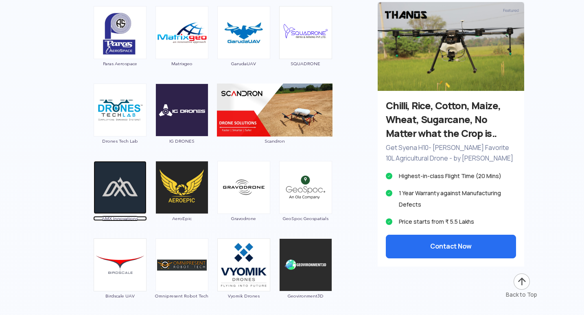
click at [117, 176] on img at bounding box center [120, 187] width 53 height 53
click at [181, 204] on img at bounding box center [181, 187] width 53 height 53
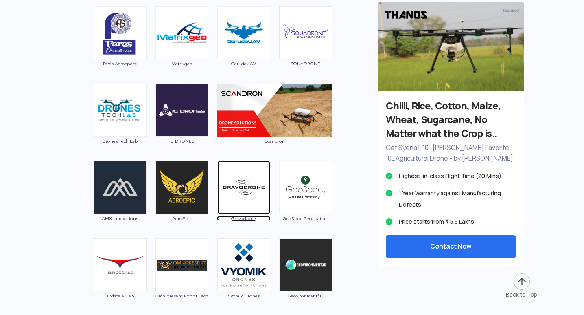
click at [236, 193] on img at bounding box center [243, 187] width 53 height 53
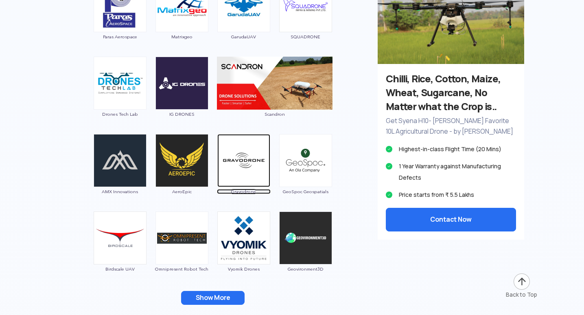
scroll to position [3581, 0]
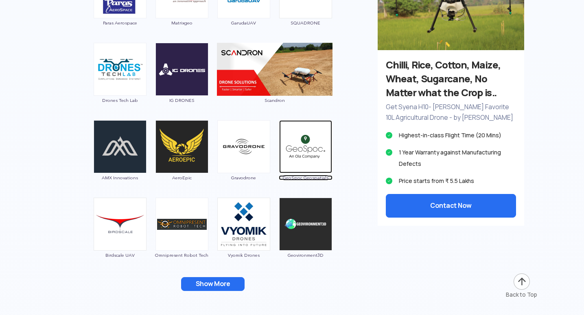
click at [303, 144] on img at bounding box center [305, 146] width 53 height 53
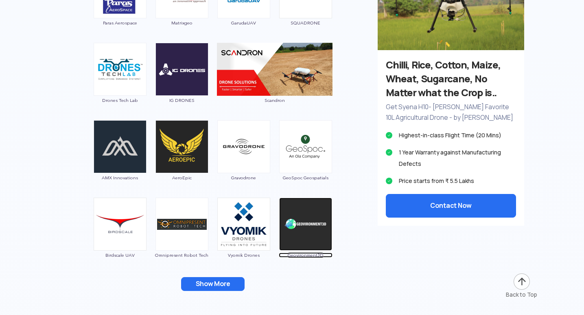
click at [312, 218] on img at bounding box center [305, 223] width 53 height 53
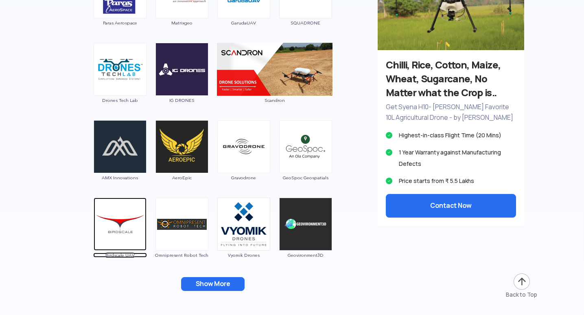
click at [105, 224] on img at bounding box center [120, 223] width 53 height 53
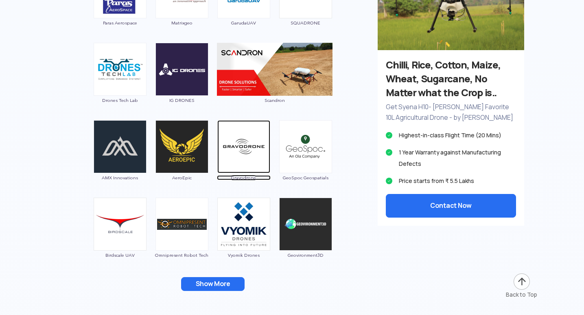
click at [249, 150] on img at bounding box center [243, 146] width 53 height 53
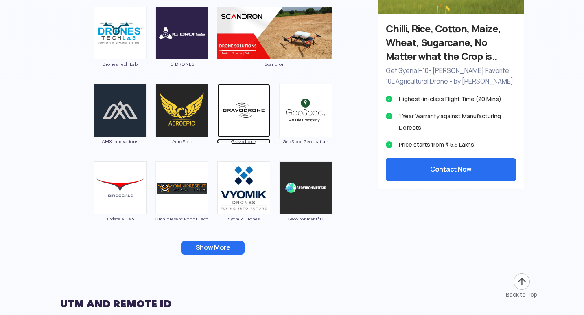
scroll to position [3622, 0]
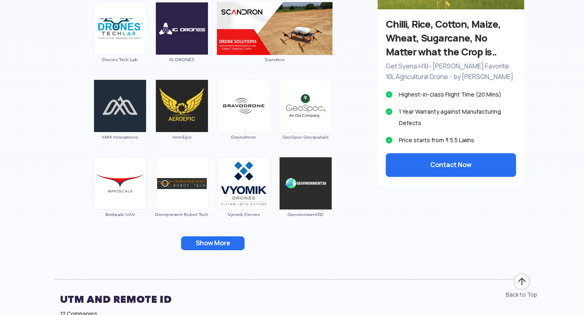
click at [206, 240] on button "Show More" at bounding box center [212, 243] width 63 height 14
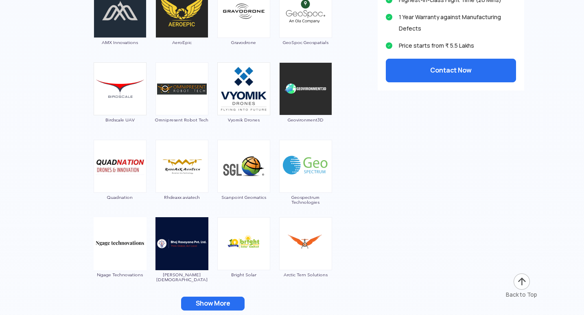
scroll to position [3744, 0]
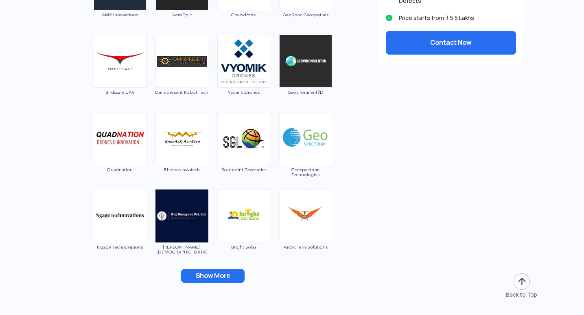
click at [215, 276] on button "Show More" at bounding box center [212, 276] width 63 height 14
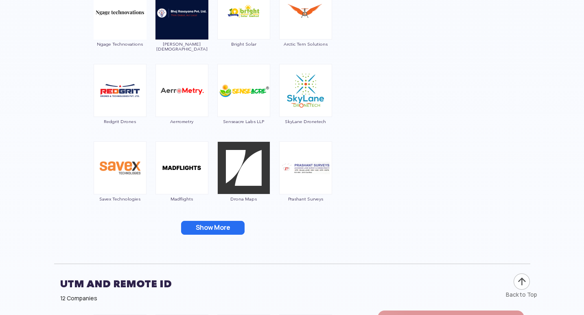
scroll to position [3947, 0]
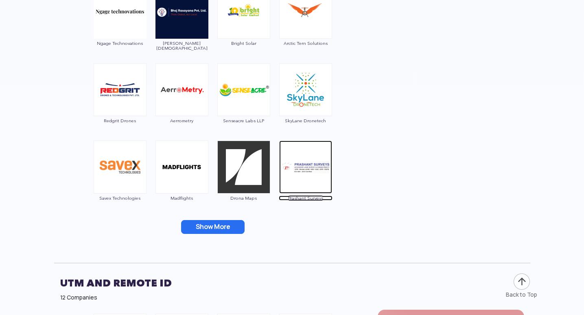
click at [313, 170] on img at bounding box center [305, 166] width 53 height 53
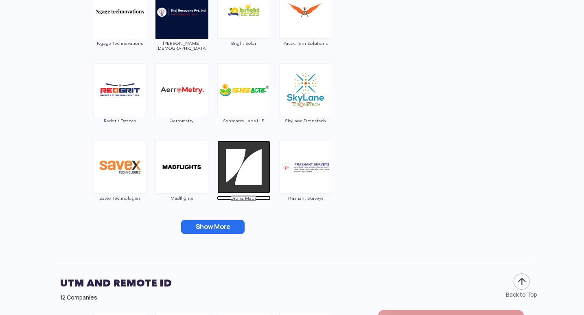
click at [249, 177] on img at bounding box center [243, 166] width 53 height 53
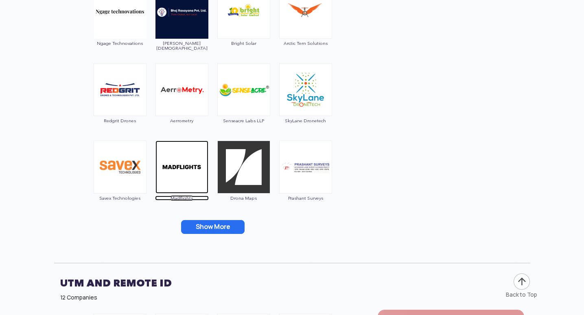
click at [180, 173] on img at bounding box center [181, 166] width 53 height 53
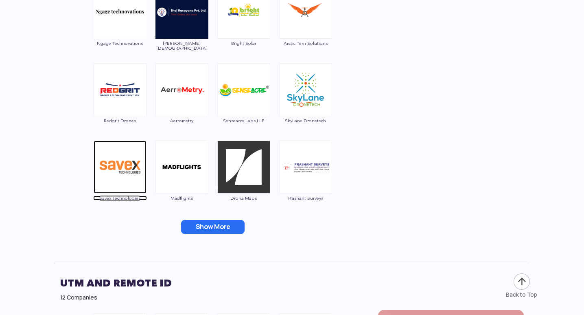
click at [113, 181] on img at bounding box center [120, 166] width 53 height 53
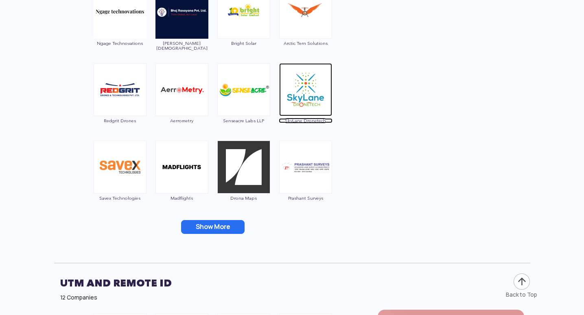
click at [312, 96] on img at bounding box center [305, 89] width 53 height 53
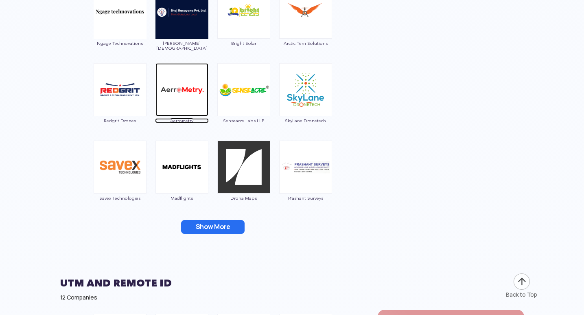
click at [183, 103] on img at bounding box center [181, 89] width 53 height 53
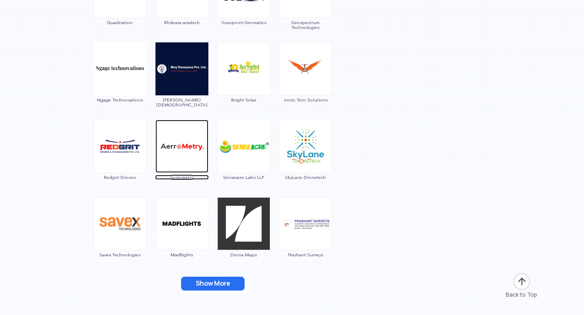
scroll to position [3866, 0]
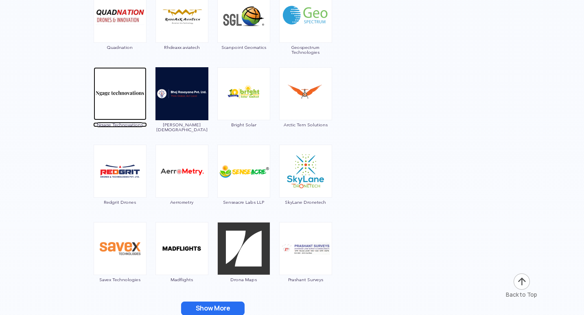
click at [124, 87] on img at bounding box center [120, 93] width 53 height 53
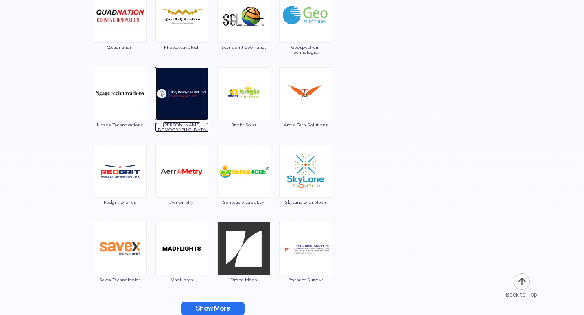
click at [182, 104] on img at bounding box center [181, 93] width 53 height 53
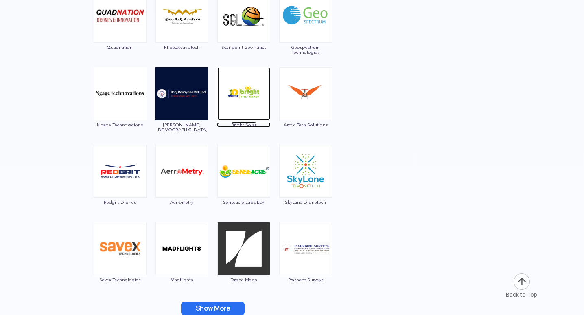
click at [257, 102] on img at bounding box center [243, 93] width 53 height 53
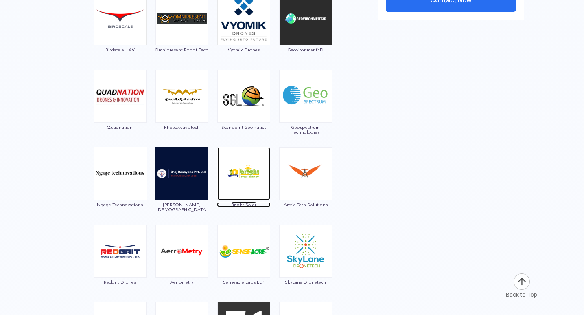
scroll to position [3784, 0]
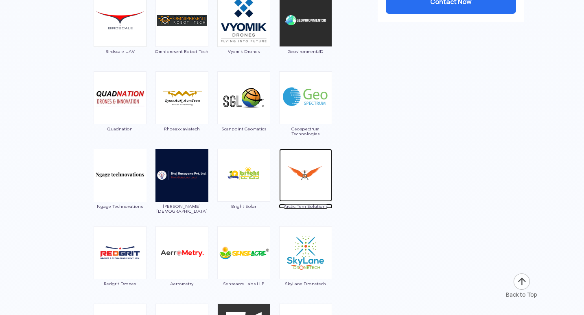
click at [317, 188] on img at bounding box center [305, 175] width 53 height 53
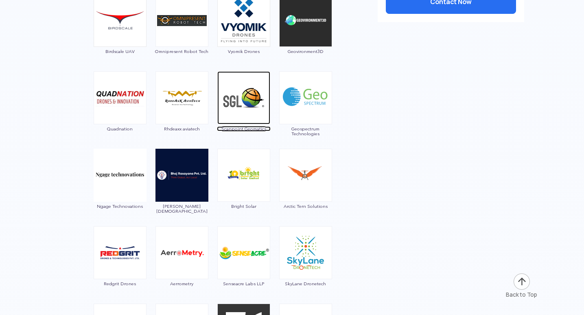
click at [246, 107] on img at bounding box center [243, 97] width 53 height 53
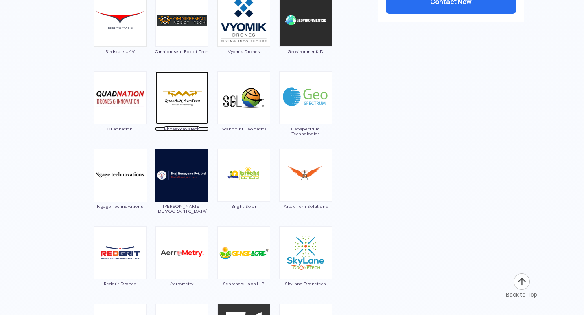
click at [191, 98] on img at bounding box center [181, 97] width 53 height 53
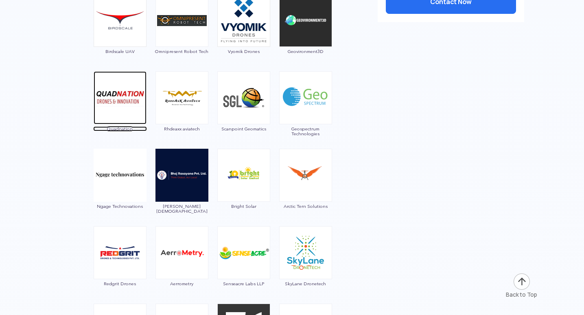
click at [134, 110] on img at bounding box center [120, 97] width 53 height 53
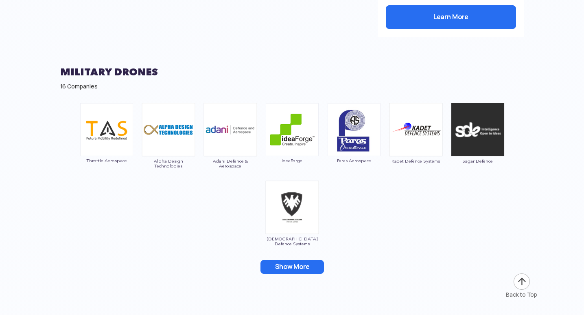
scroll to position [4761, 0]
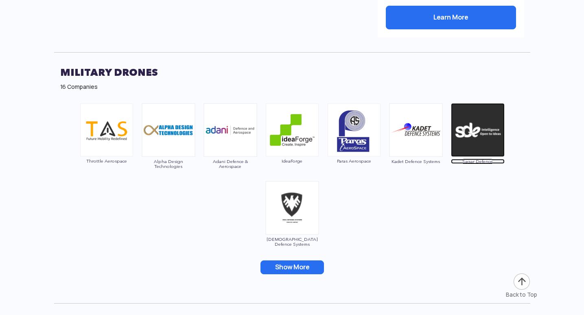
click at [482, 127] on img at bounding box center [478, 130] width 54 height 54
click at [291, 192] on img at bounding box center [292, 208] width 54 height 54
click at [302, 214] on img at bounding box center [292, 208] width 54 height 54
click at [294, 197] on img at bounding box center [292, 208] width 54 height 54
click at [293, 197] on img at bounding box center [292, 208] width 54 height 54
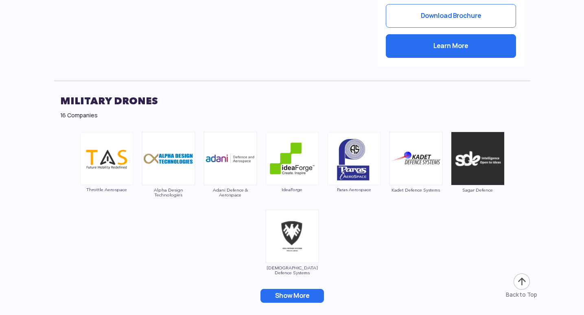
scroll to position [4720, 0]
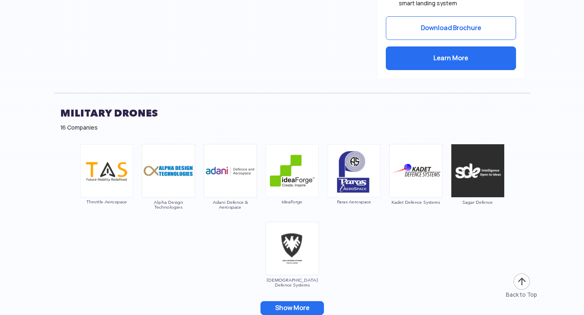
click at [293, 197] on div "IdeaForge" at bounding box center [292, 178] width 54 height 69
click at [178, 169] on img at bounding box center [169, 171] width 54 height 54
click at [230, 162] on img at bounding box center [230, 171] width 54 height 54
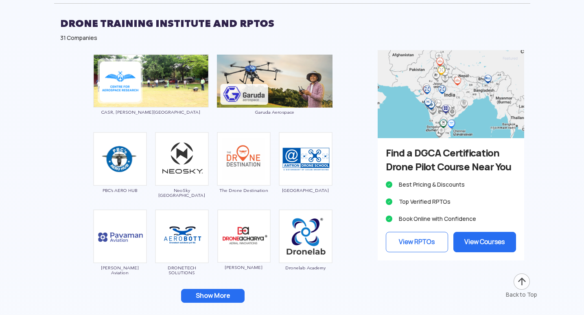
scroll to position [2726, 0]
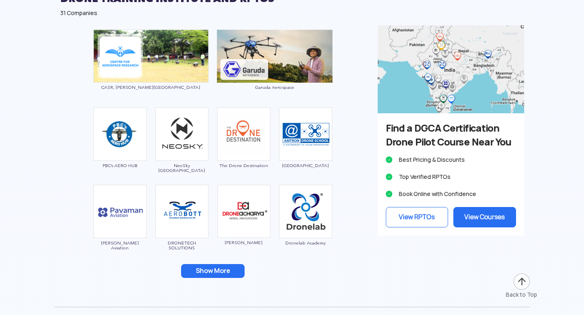
click at [217, 271] on button "Show More" at bounding box center [212, 271] width 63 height 14
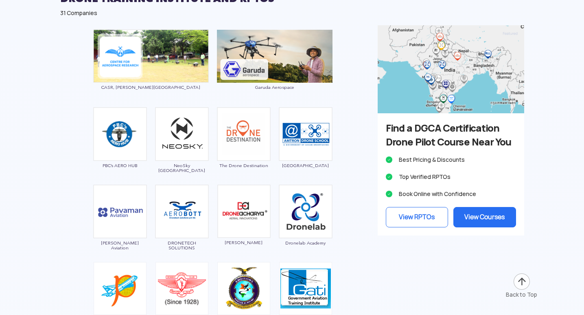
scroll to position [2889, 0]
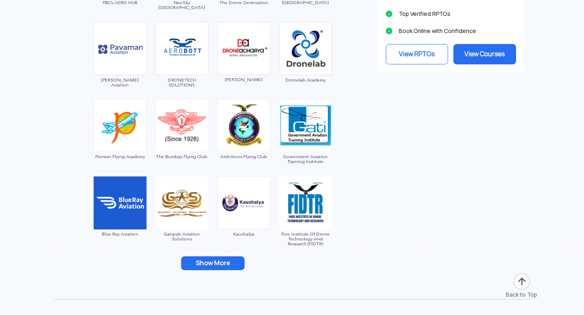
click at [225, 258] on button "Show More" at bounding box center [212, 263] width 63 height 14
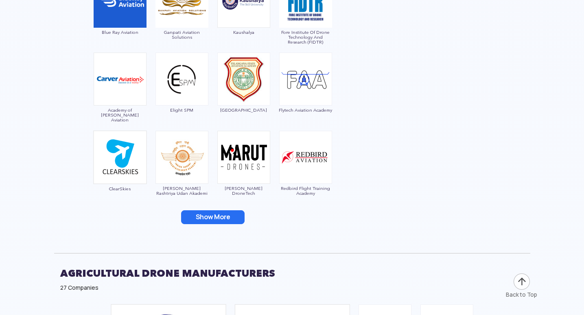
scroll to position [3093, 0]
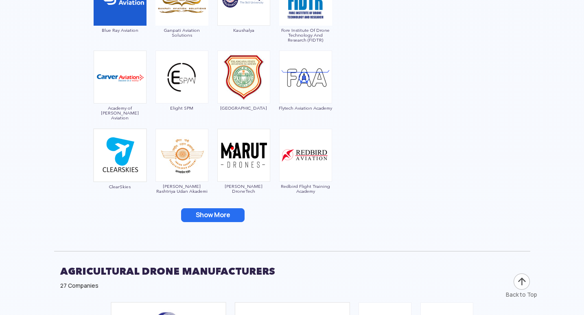
click at [232, 216] on button "Show More" at bounding box center [212, 215] width 63 height 14
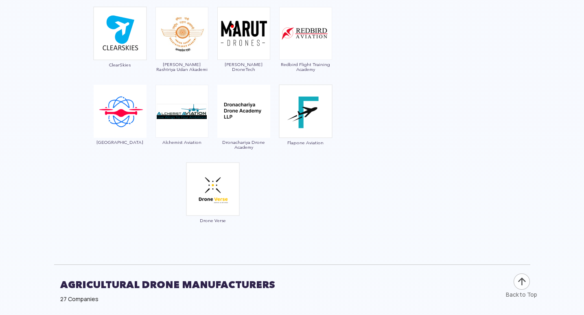
scroll to position [3215, 0]
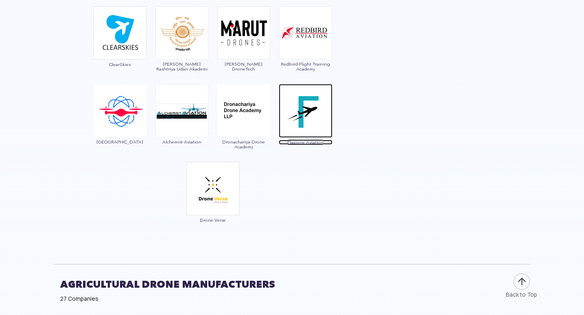
click at [310, 121] on img at bounding box center [306, 111] width 54 height 54
click at [302, 120] on img at bounding box center [306, 111] width 54 height 54
click at [180, 111] on img at bounding box center [181, 110] width 53 height 53
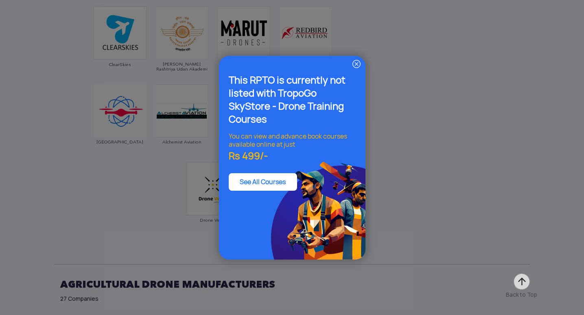
click at [356, 58] on div "This RPTO is currently not listed with TropoGo SkyStore - Drone Training Course…" at bounding box center [292, 157] width 146 height 203
click at [354, 63] on img at bounding box center [357, 64] width 10 height 10
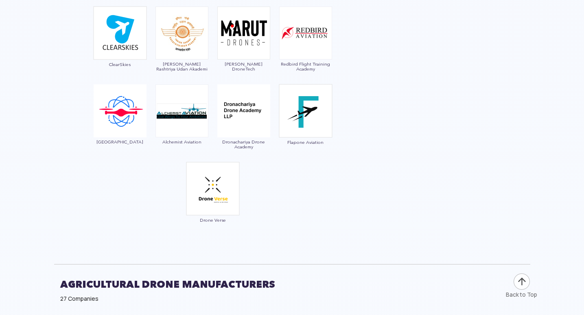
click at [177, 110] on img at bounding box center [181, 110] width 53 height 53
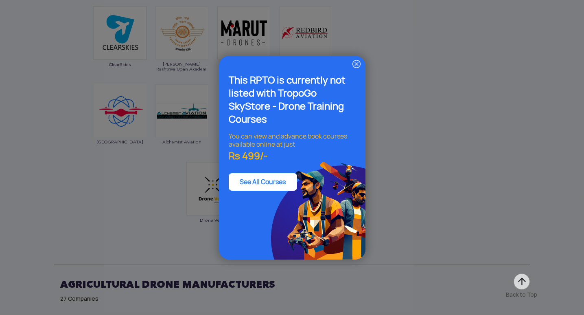
click at [355, 65] on img at bounding box center [357, 64] width 10 height 10
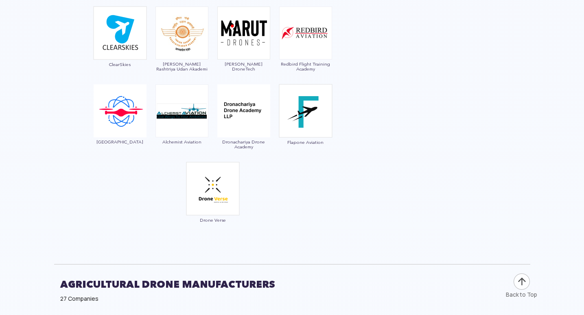
click at [112, 105] on img at bounding box center [120, 110] width 53 height 53
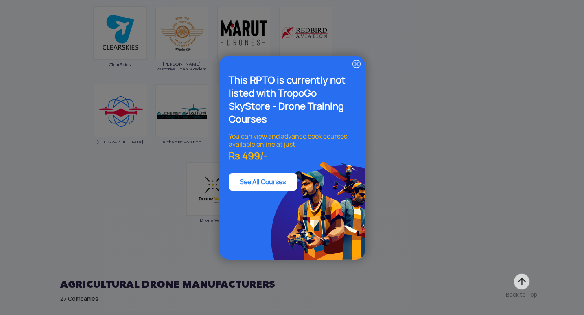
click at [357, 67] on img at bounding box center [357, 64] width 10 height 10
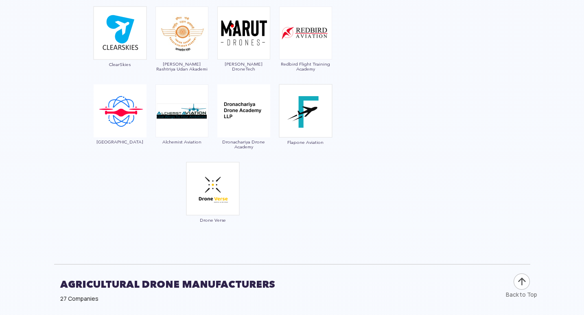
click at [247, 37] on img at bounding box center [243, 33] width 53 height 53
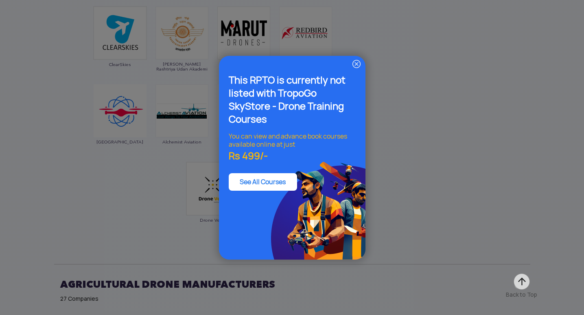
click at [354, 62] on img at bounding box center [357, 64] width 10 height 10
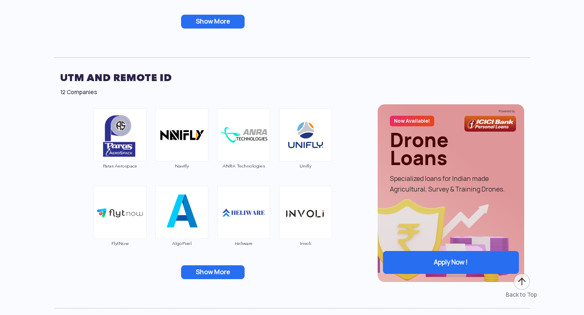
scroll to position [4598, 0]
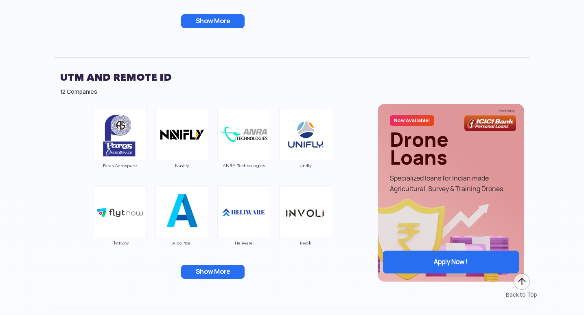
click at [224, 269] on button "Show More" at bounding box center [212, 271] width 63 height 14
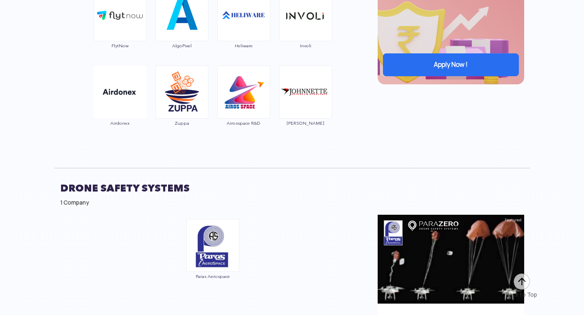
scroll to position [4802, 0]
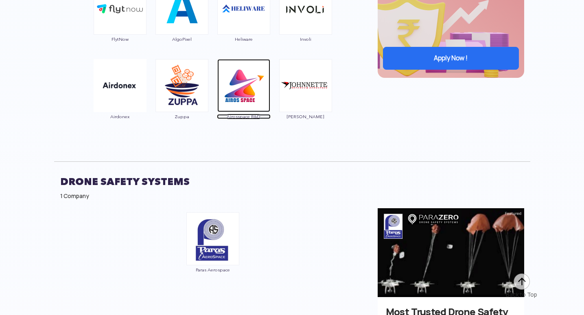
click at [247, 79] on img at bounding box center [243, 85] width 53 height 53
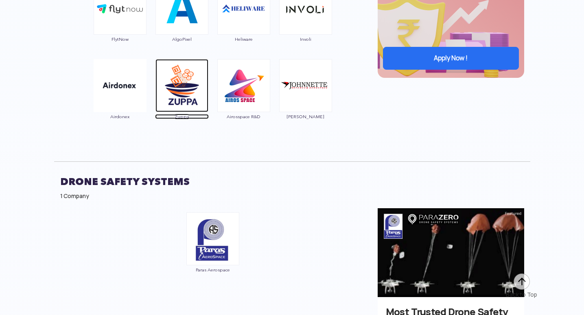
click at [182, 93] on img at bounding box center [181, 85] width 53 height 53
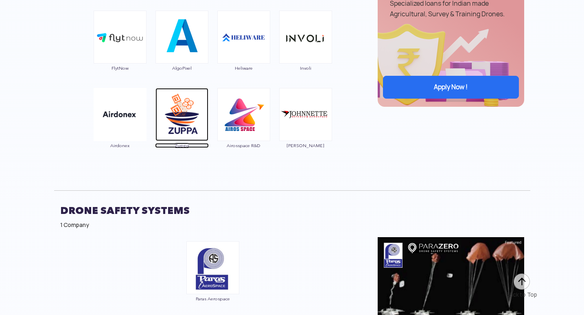
scroll to position [4761, 0]
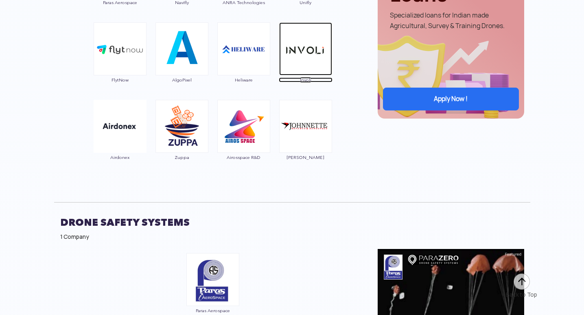
click at [305, 39] on img at bounding box center [305, 48] width 53 height 53
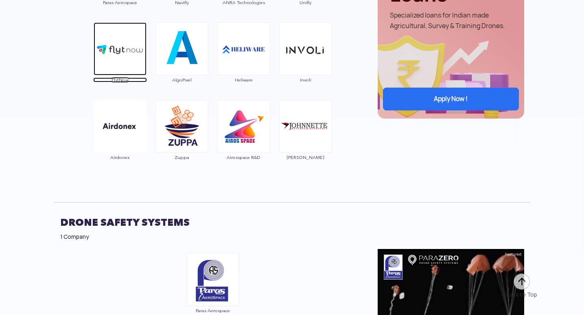
click at [118, 59] on img at bounding box center [120, 48] width 53 height 53
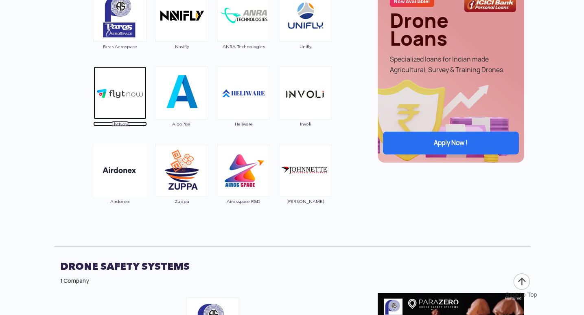
scroll to position [4720, 0]
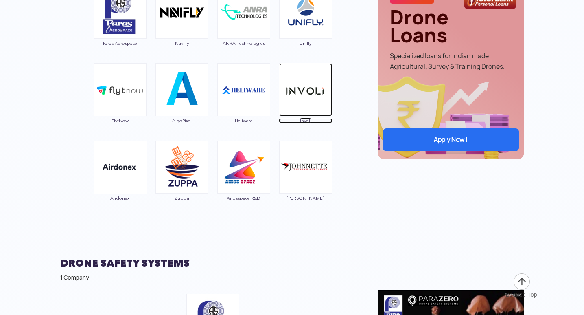
click at [298, 94] on img at bounding box center [305, 89] width 53 height 53
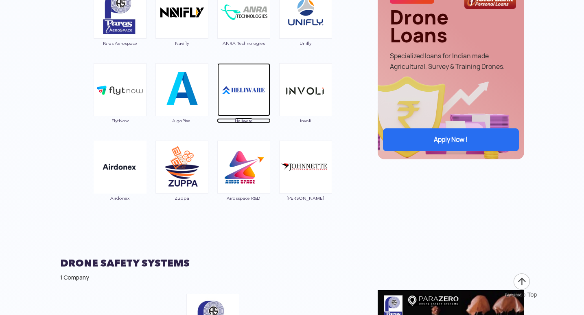
click at [237, 80] on img at bounding box center [243, 89] width 53 height 53
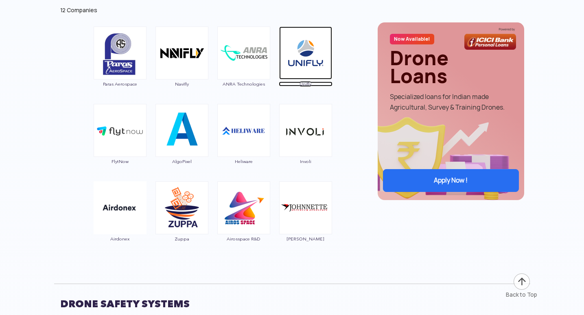
click at [306, 59] on img at bounding box center [305, 52] width 53 height 53
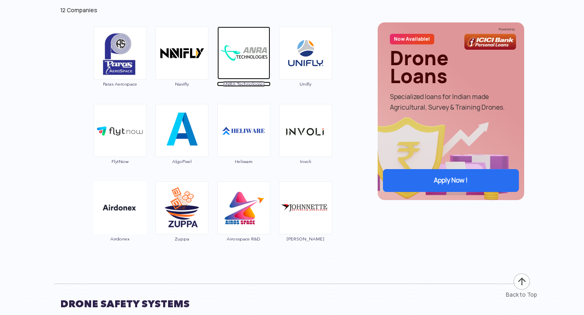
click at [229, 56] on img at bounding box center [243, 52] width 53 height 53
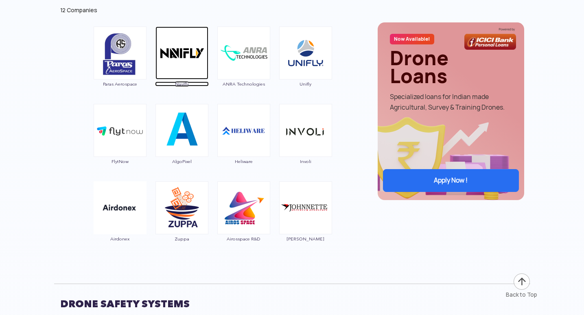
click at [196, 48] on img at bounding box center [181, 52] width 53 height 53
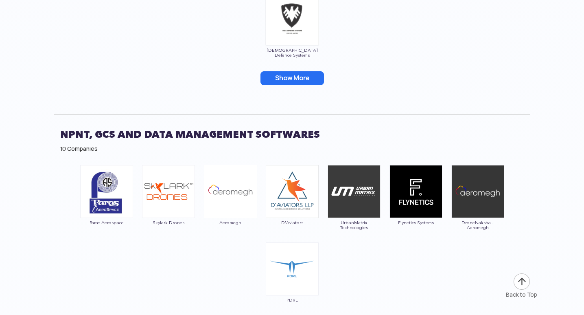
scroll to position [5493, 0]
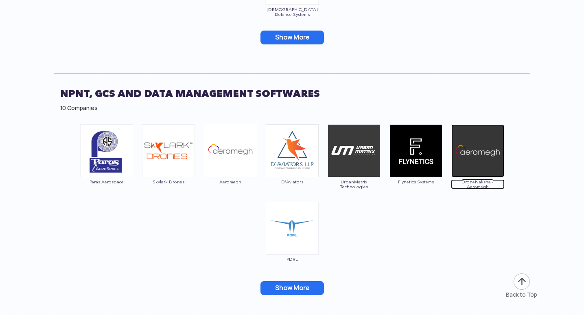
click at [468, 140] on img at bounding box center [477, 150] width 53 height 53
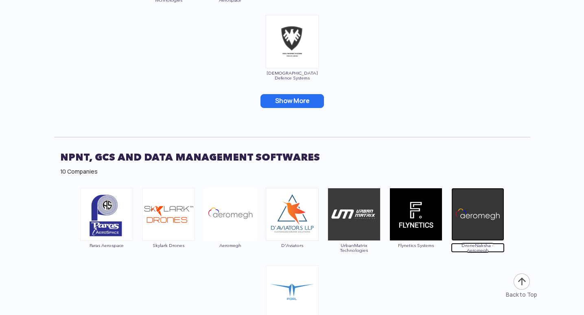
scroll to position [5453, 0]
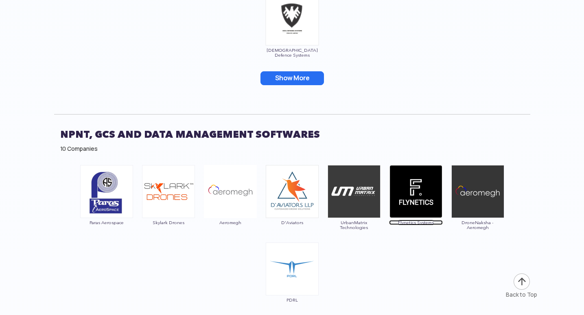
click at [414, 191] on img at bounding box center [415, 191] width 53 height 53
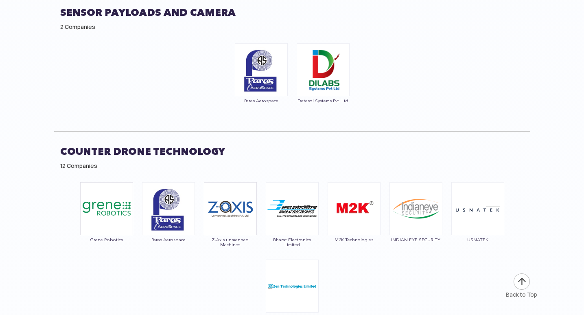
scroll to position [5982, 0]
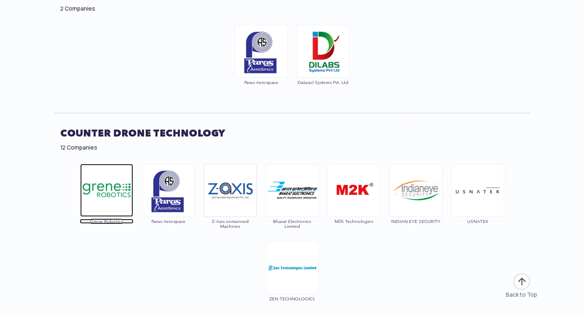
click at [118, 186] on img at bounding box center [106, 190] width 53 height 53
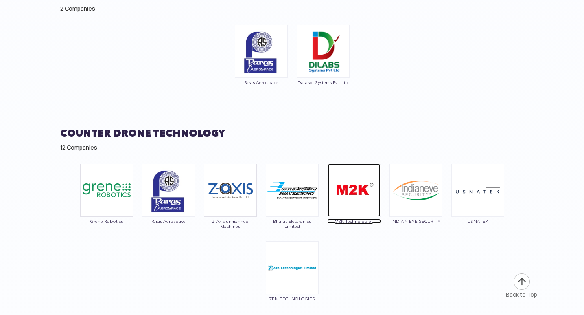
click at [366, 184] on img at bounding box center [354, 190] width 53 height 53
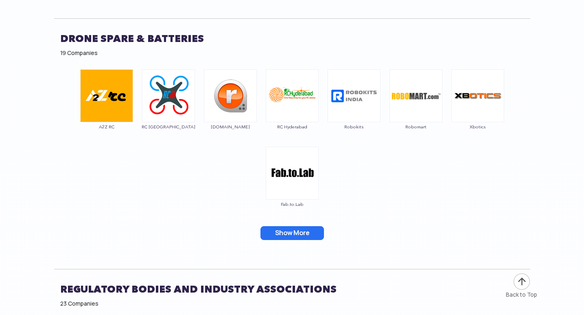
scroll to position [6551, 0]
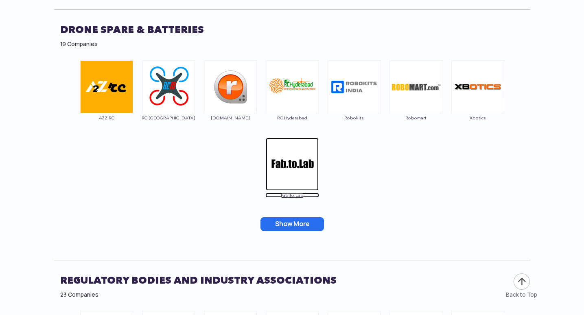
click at [284, 169] on img at bounding box center [292, 164] width 53 height 53
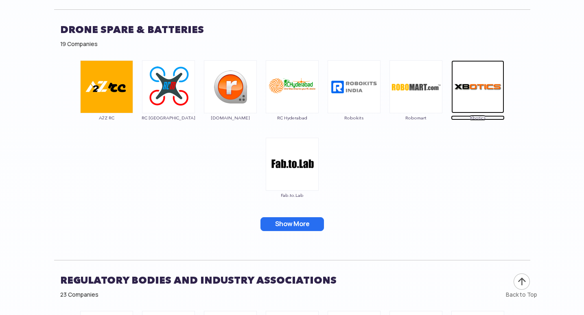
click at [485, 76] on img at bounding box center [477, 86] width 53 height 53
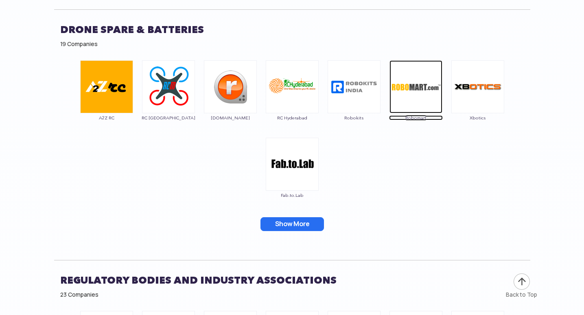
click at [422, 85] on img at bounding box center [415, 86] width 53 height 53
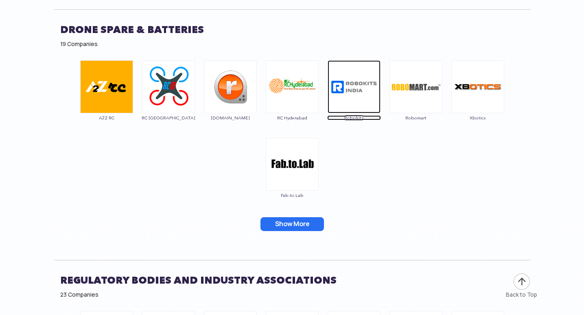
click at [344, 81] on img at bounding box center [354, 86] width 53 height 53
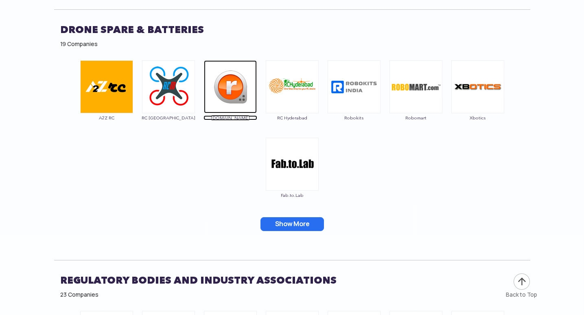
click at [221, 65] on img at bounding box center [230, 86] width 53 height 53
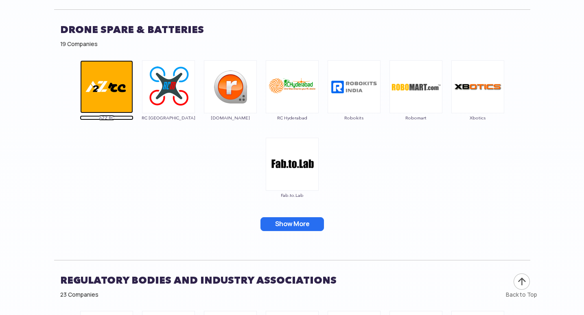
click at [101, 85] on img at bounding box center [106, 86] width 53 height 53
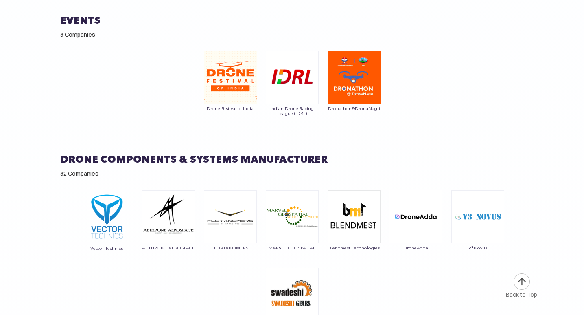
scroll to position [7365, 0]
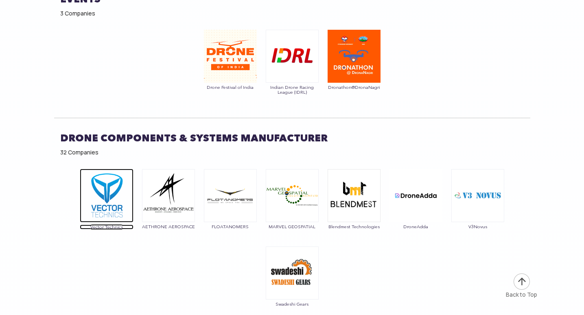
click at [111, 184] on img at bounding box center [107, 195] width 54 height 54
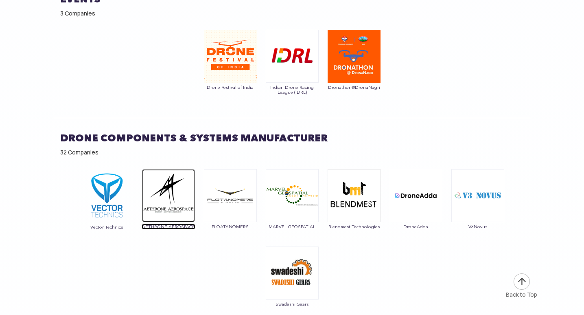
click at [175, 183] on img at bounding box center [168, 195] width 53 height 53
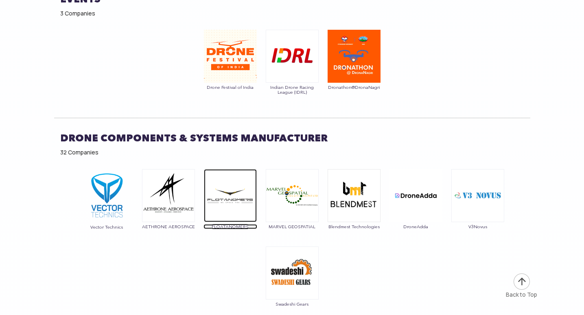
click at [228, 180] on img at bounding box center [230, 195] width 53 height 53
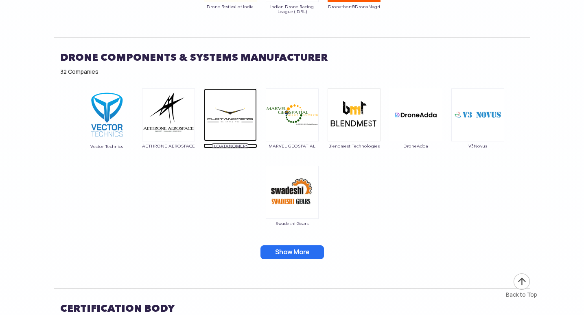
scroll to position [7447, 0]
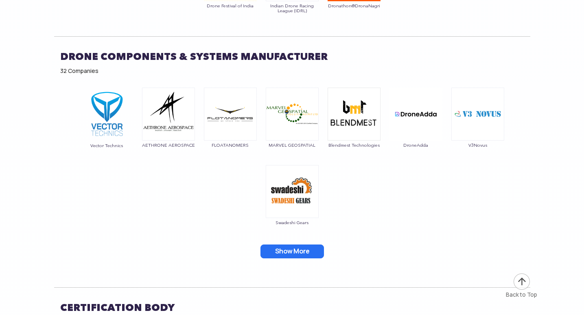
click at [284, 244] on button "Show More" at bounding box center [291, 251] width 63 height 14
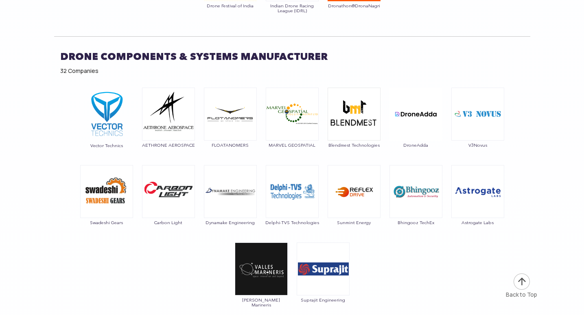
click at [349, 112] on img at bounding box center [354, 113] width 53 height 53
click at [345, 124] on div "Blendmest Technologies" at bounding box center [354, 121] width 54 height 69
click at [369, 104] on img at bounding box center [354, 113] width 53 height 53
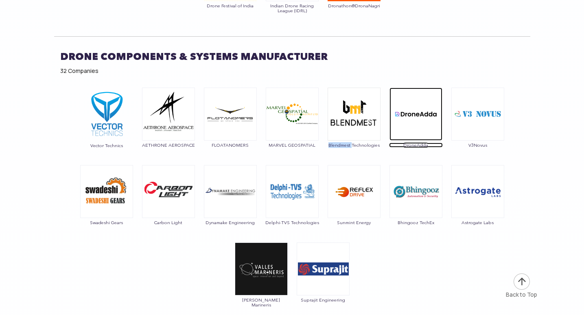
click at [413, 103] on img at bounding box center [415, 113] width 53 height 53
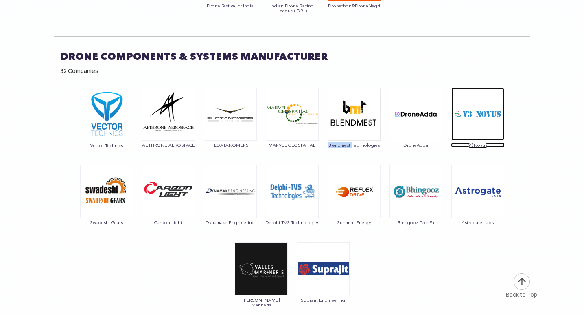
click at [465, 109] on img at bounding box center [477, 113] width 53 height 53
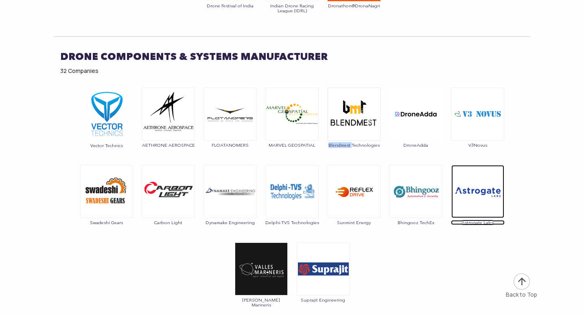
click at [479, 174] on img at bounding box center [477, 191] width 53 height 53
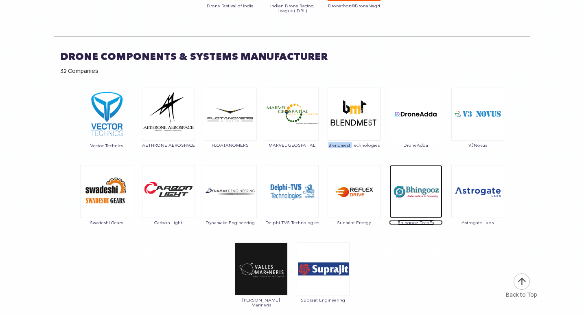
click at [412, 166] on img at bounding box center [415, 191] width 53 height 53
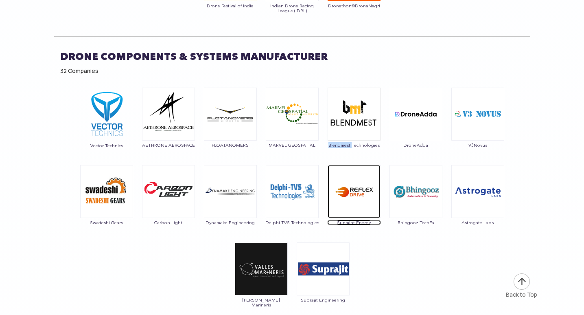
click at [338, 179] on img at bounding box center [354, 191] width 53 height 53
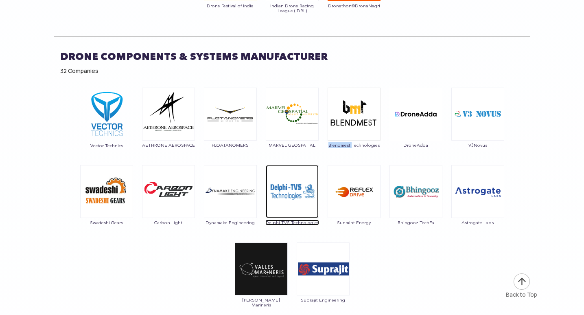
click at [291, 180] on img at bounding box center [292, 191] width 53 height 53
drag, startPoint x: 264, startPoint y: 204, endPoint x: 269, endPoint y: 166, distance: 37.8
click at [269, 166] on div "Vector Technics AETHRONE AEROSPACE FLOATANOMERS MARVEL GEOSPATIAL Blendmest Tec…" at bounding box center [292, 216] width 476 height 267
drag, startPoint x: 321, startPoint y: 204, endPoint x: 266, endPoint y: 204, distance: 54.5
click at [266, 204] on div "Vector Technics AETHRONE AEROSPACE FLOATANOMERS MARVEL GEOSPATIAL Blendmest Tec…" at bounding box center [292, 216] width 476 height 267
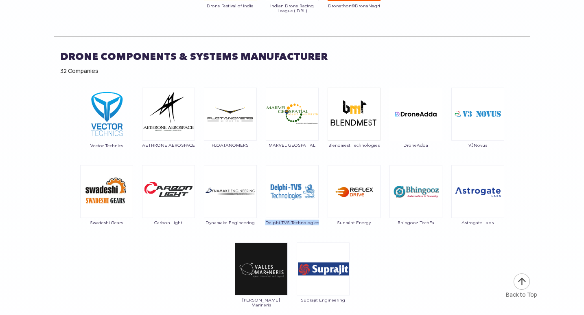
copy span "Delphi-TVS Technologies"
click at [219, 179] on img at bounding box center [230, 191] width 53 height 53
click at [176, 171] on img at bounding box center [168, 191] width 53 height 53
click at [124, 177] on img at bounding box center [106, 191] width 53 height 53
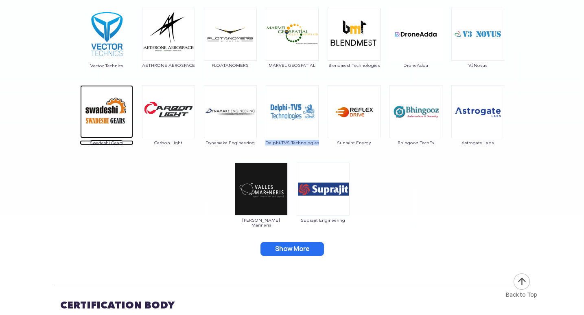
scroll to position [7528, 0]
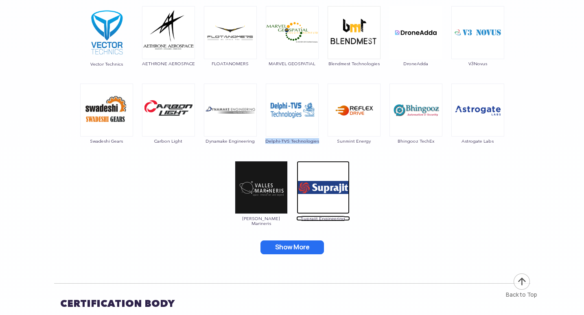
click at [318, 171] on img at bounding box center [323, 187] width 53 height 53
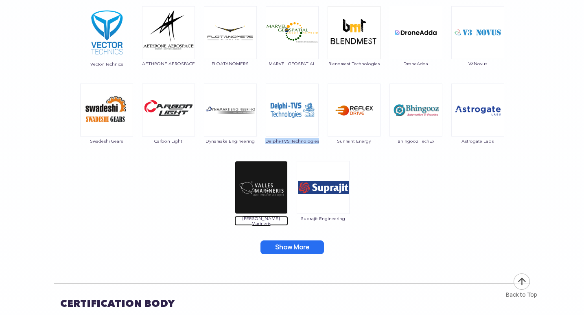
click at [246, 173] on img at bounding box center [261, 187] width 53 height 53
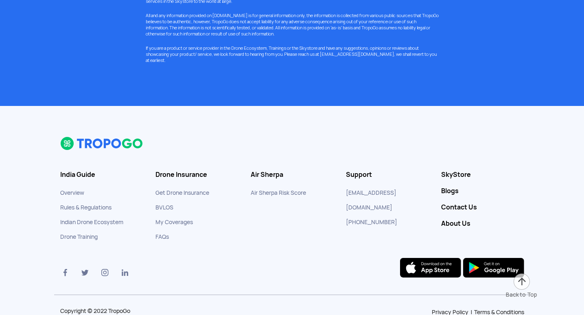
scroll to position [9171, 0]
